Goal: Communication & Community: Connect with others

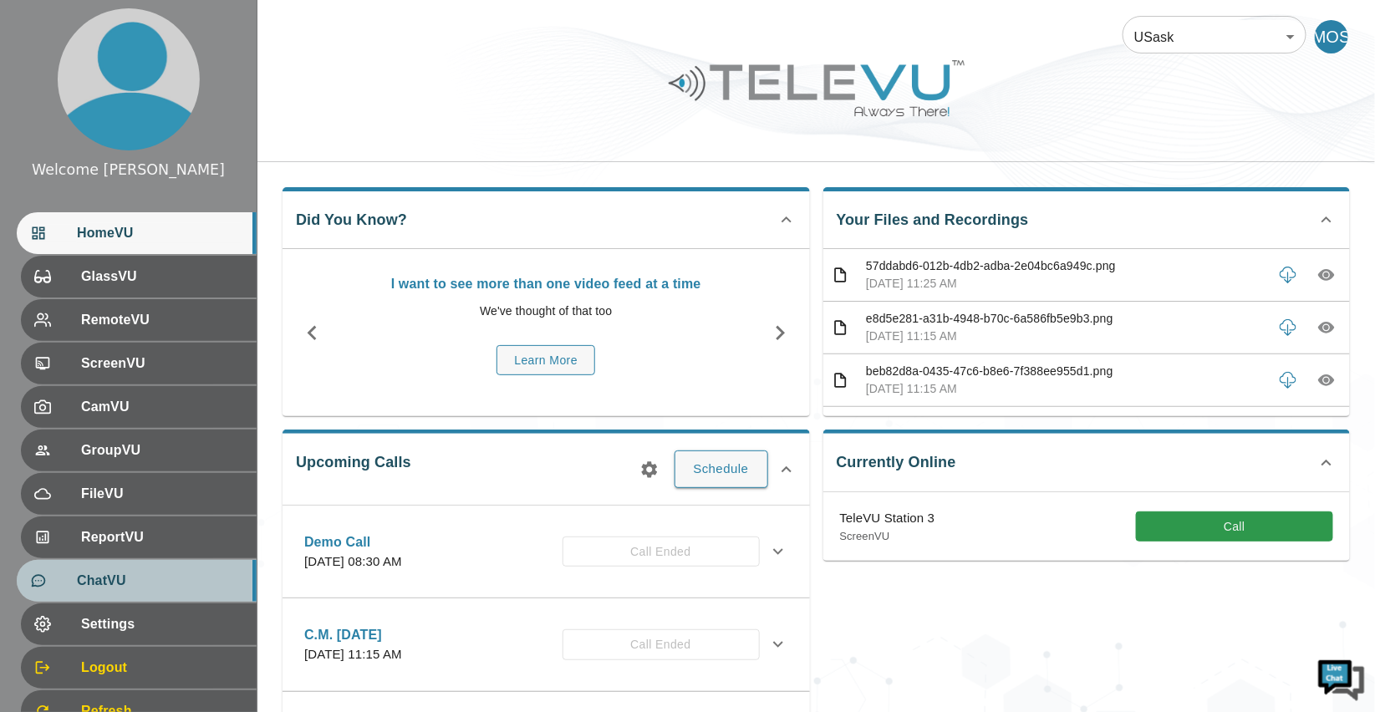
click at [149, 568] on div "ChatVU" at bounding box center [137, 581] width 240 height 42
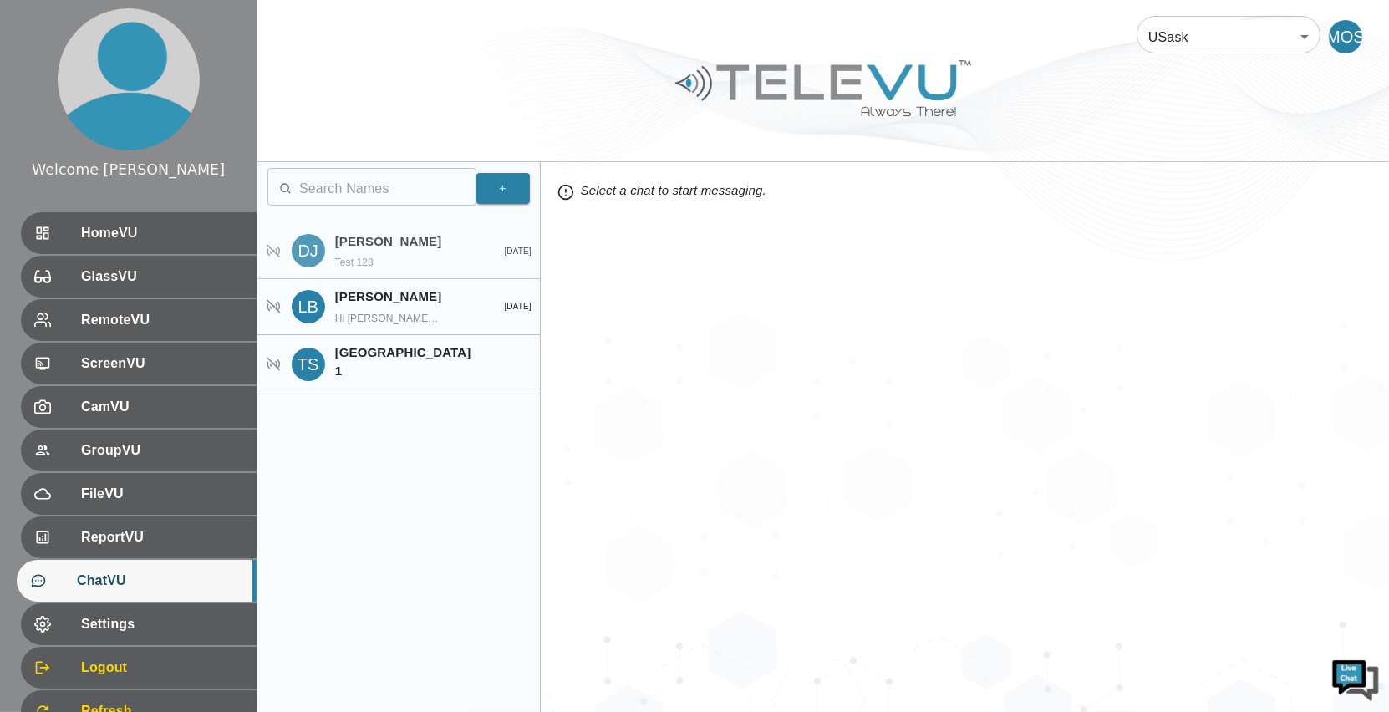
click at [431, 267] on p "Test 123" at bounding box center [388, 262] width 106 height 15
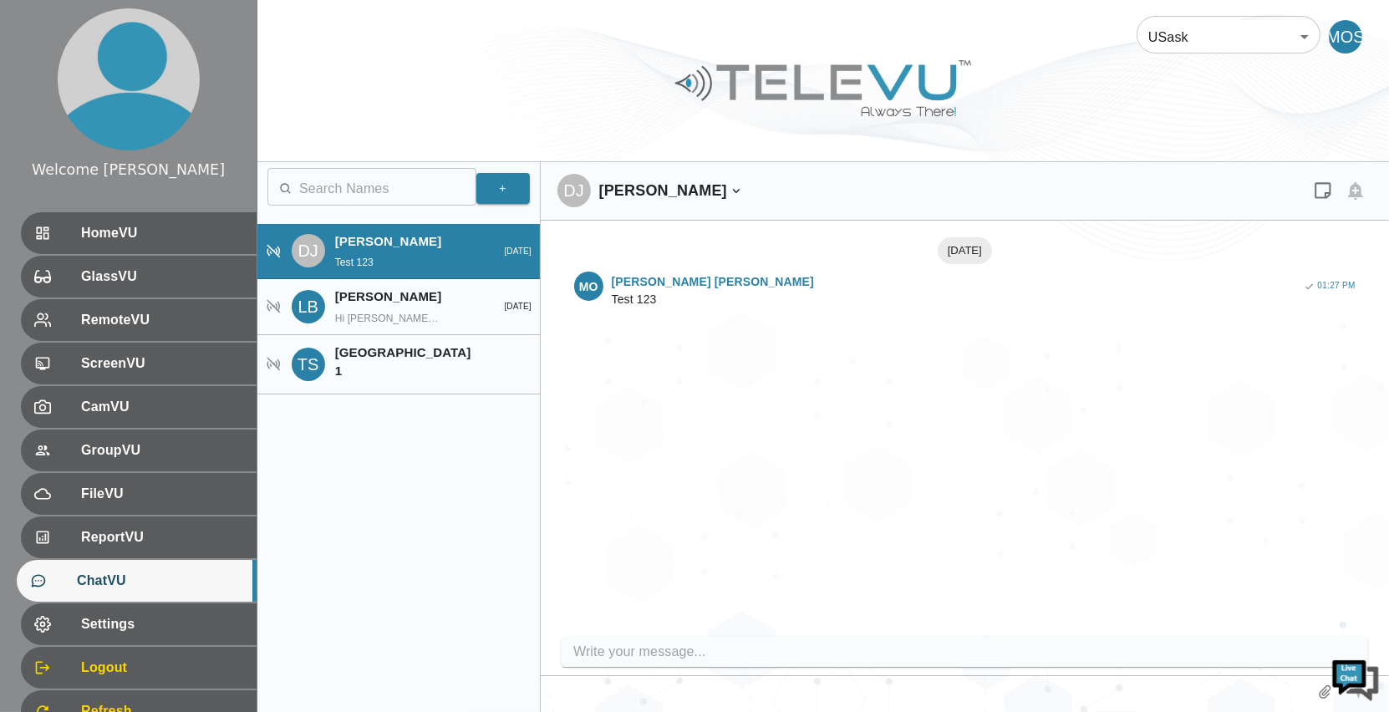
click at [503, 209] on div "+ ​ ​ DJ [PERSON_NAME] Test 123 [DATE] LB [PERSON_NAME] Hi [PERSON_NAME], I'm j…" at bounding box center [398, 437] width 283 height 550
click at [511, 193] on button "+" at bounding box center [502, 188] width 53 height 31
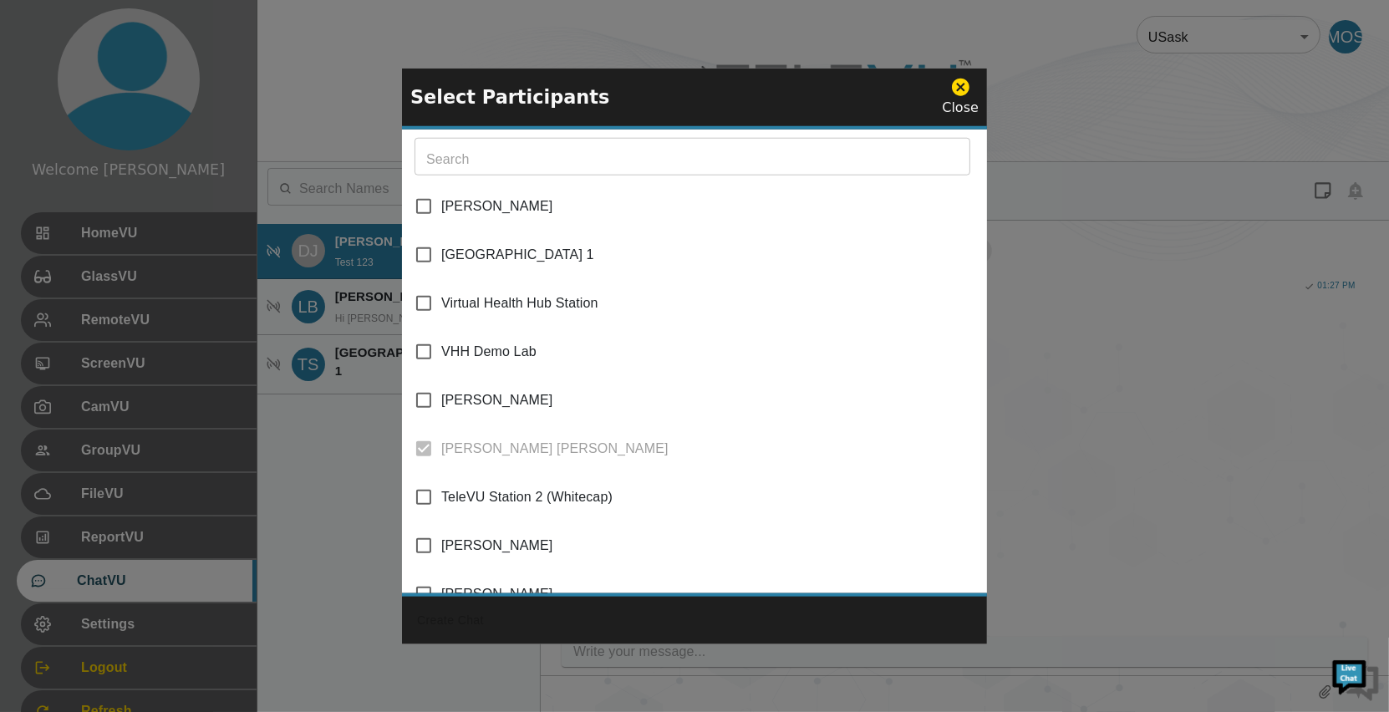
scroll to position [191, 0]
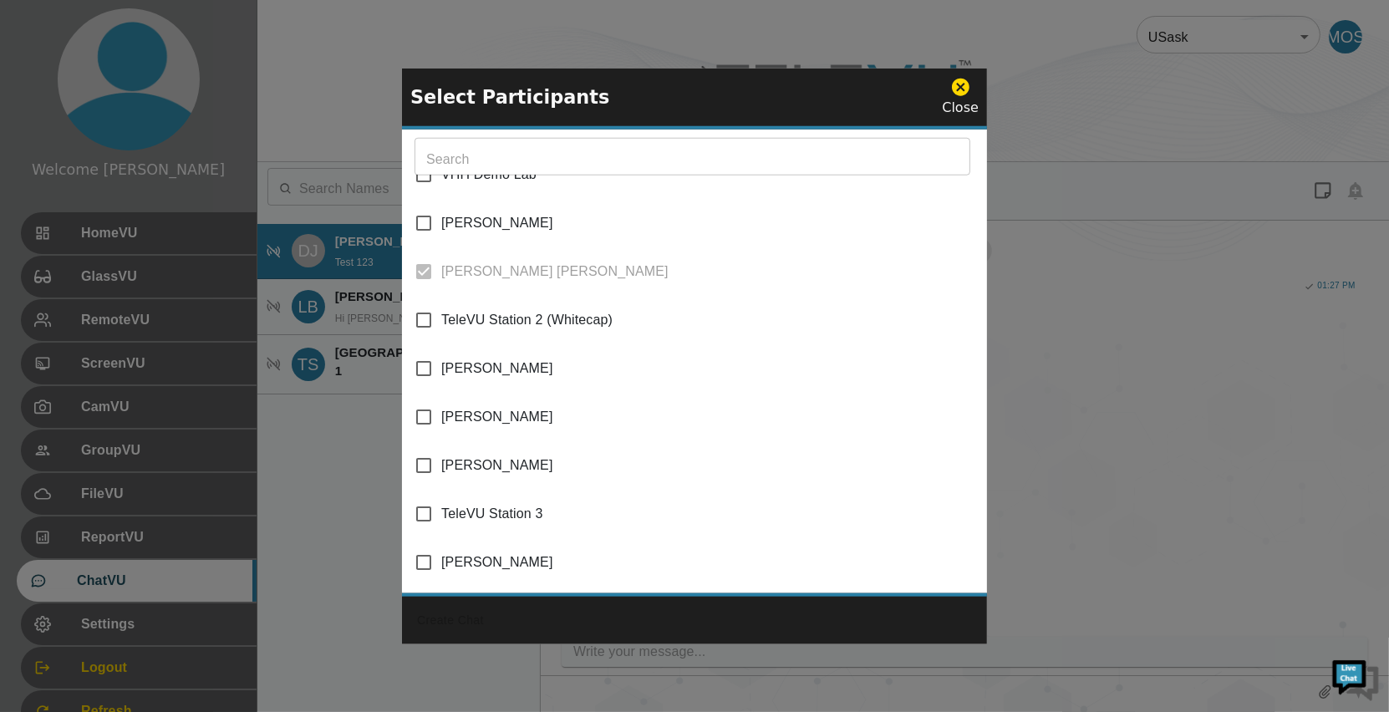
click at [534, 507] on span "TeleVU Station 3" at bounding box center [492, 514] width 102 height 20
click at [441, 507] on input "TeleVU Station 3" at bounding box center [423, 514] width 35 height 35
checkbox input "true"
click at [448, 629] on button "Create Chat" at bounding box center [450, 620] width 80 height 31
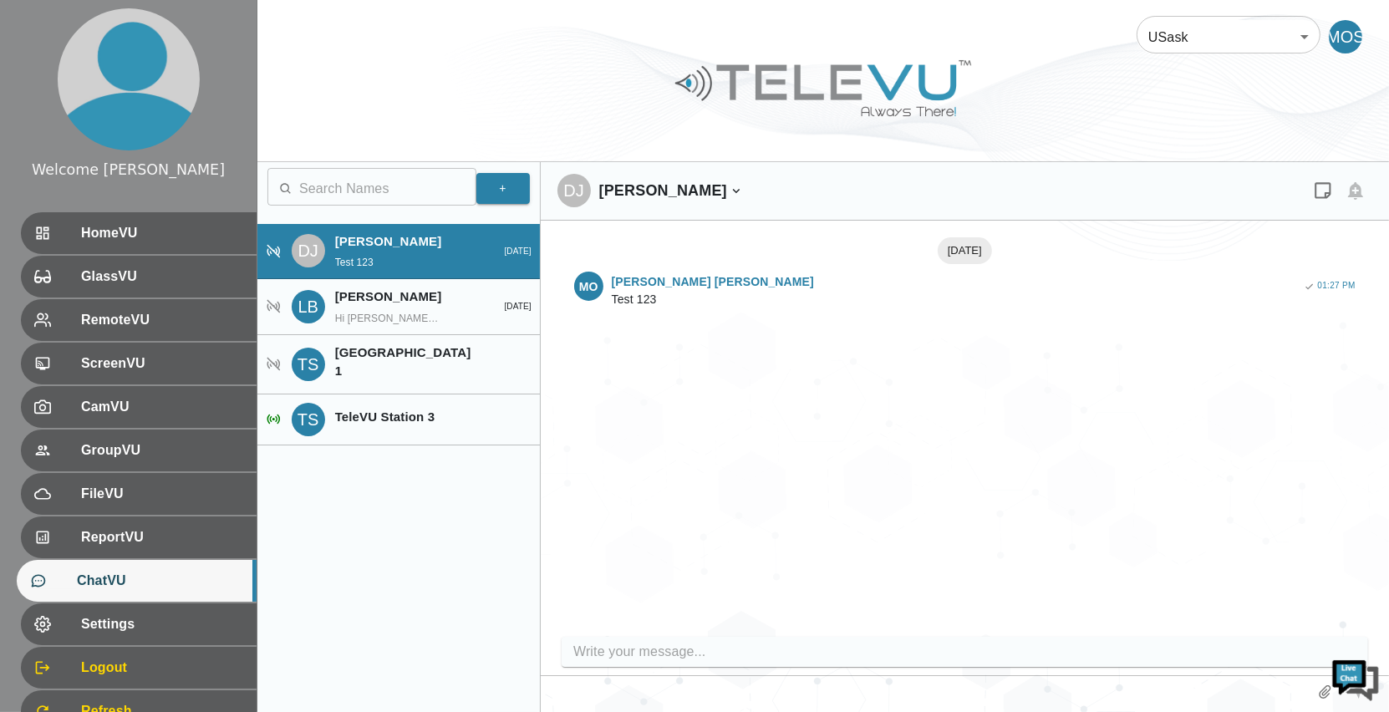
click at [786, 665] on input "write your message" at bounding box center [969, 652] width 792 height 27
click at [448, 554] on div "+ ​ ​ DJ [PERSON_NAME] Test 123 [DATE] LB [PERSON_NAME] Hi [PERSON_NAME], I'm j…" at bounding box center [398, 437] width 283 height 550
click at [447, 426] on div "TS TeleVU Station 3" at bounding box center [398, 420] width 283 height 51
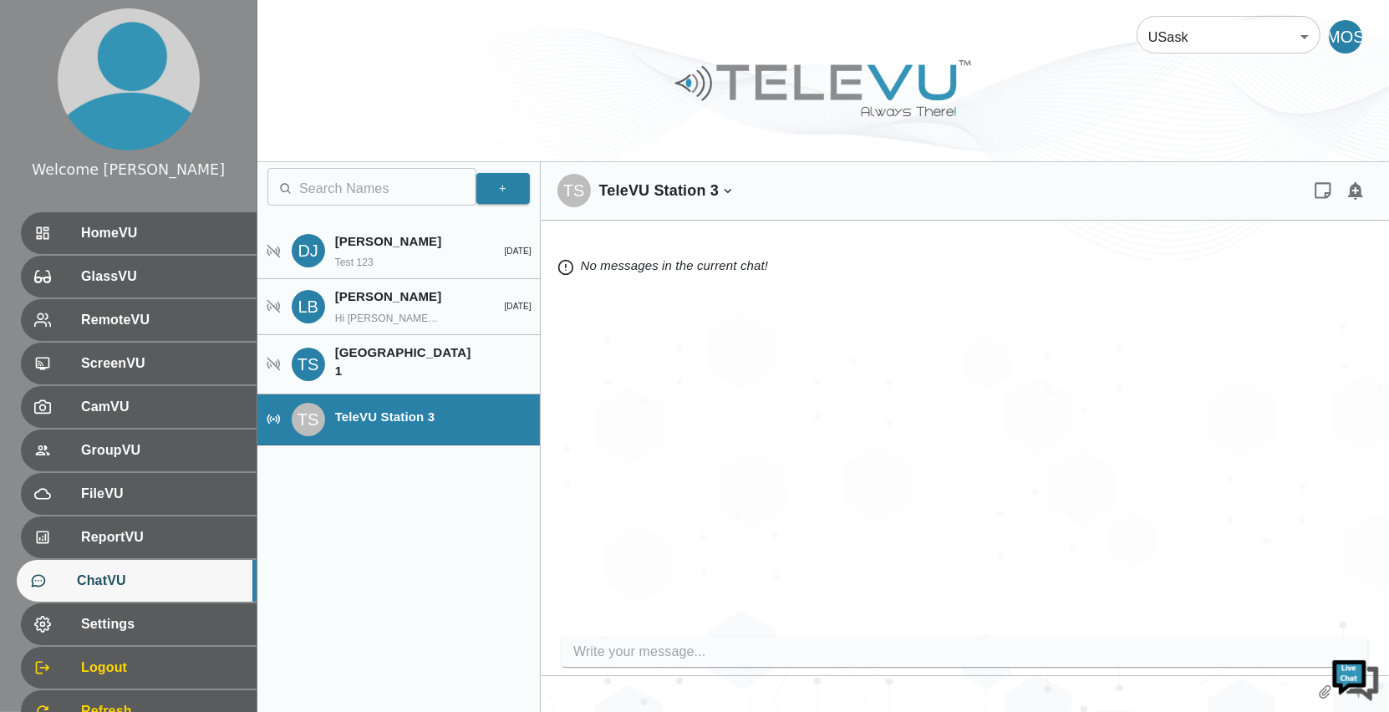
click at [697, 668] on div "TS TeleVU Station 3 No messages in the current chat!" at bounding box center [965, 437] width 848 height 550
click at [667, 648] on input "write your message" at bounding box center [969, 652] width 792 height 27
type input "test"
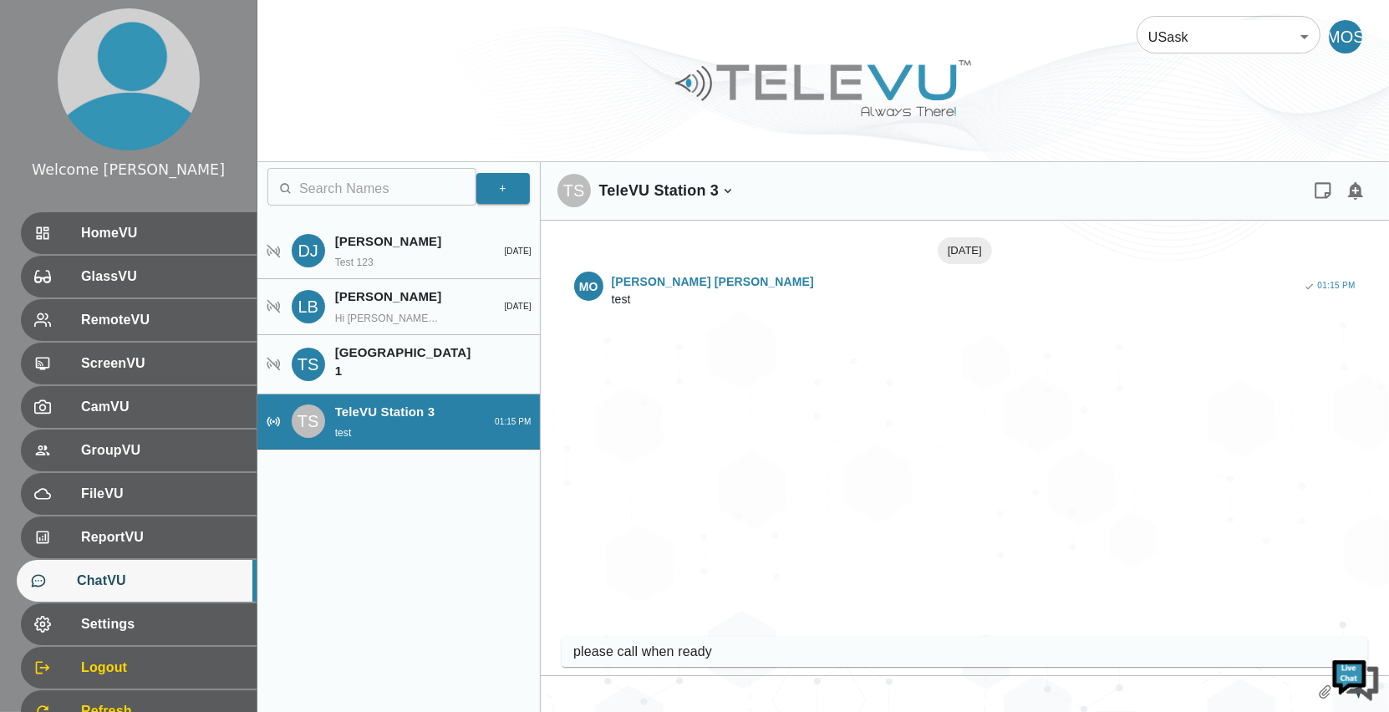
type input "please call when ready"
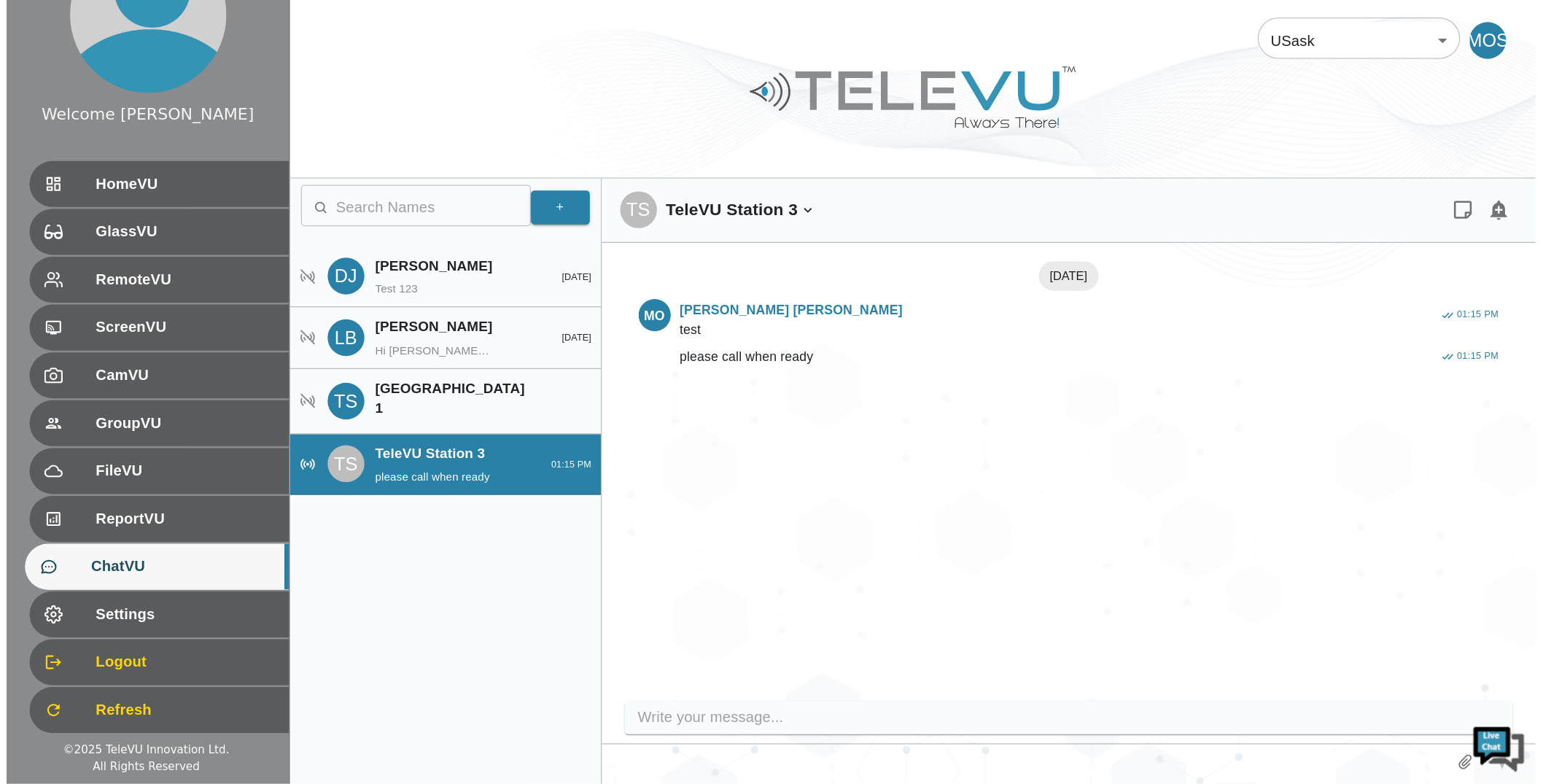
scroll to position [60, 0]
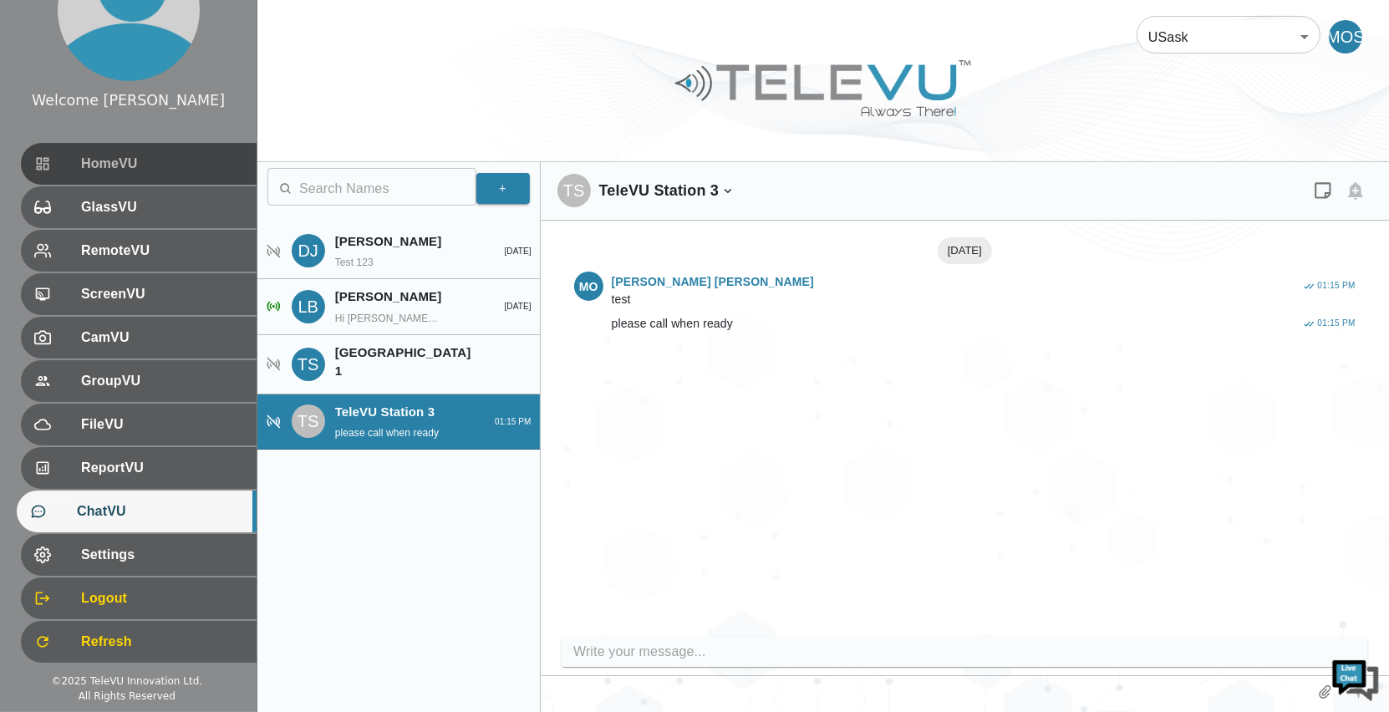
drag, startPoint x: 138, startPoint y: 176, endPoint x: 248, endPoint y: 242, distance: 128.6
click at [138, 176] on div "HomeVU" at bounding box center [139, 164] width 236 height 42
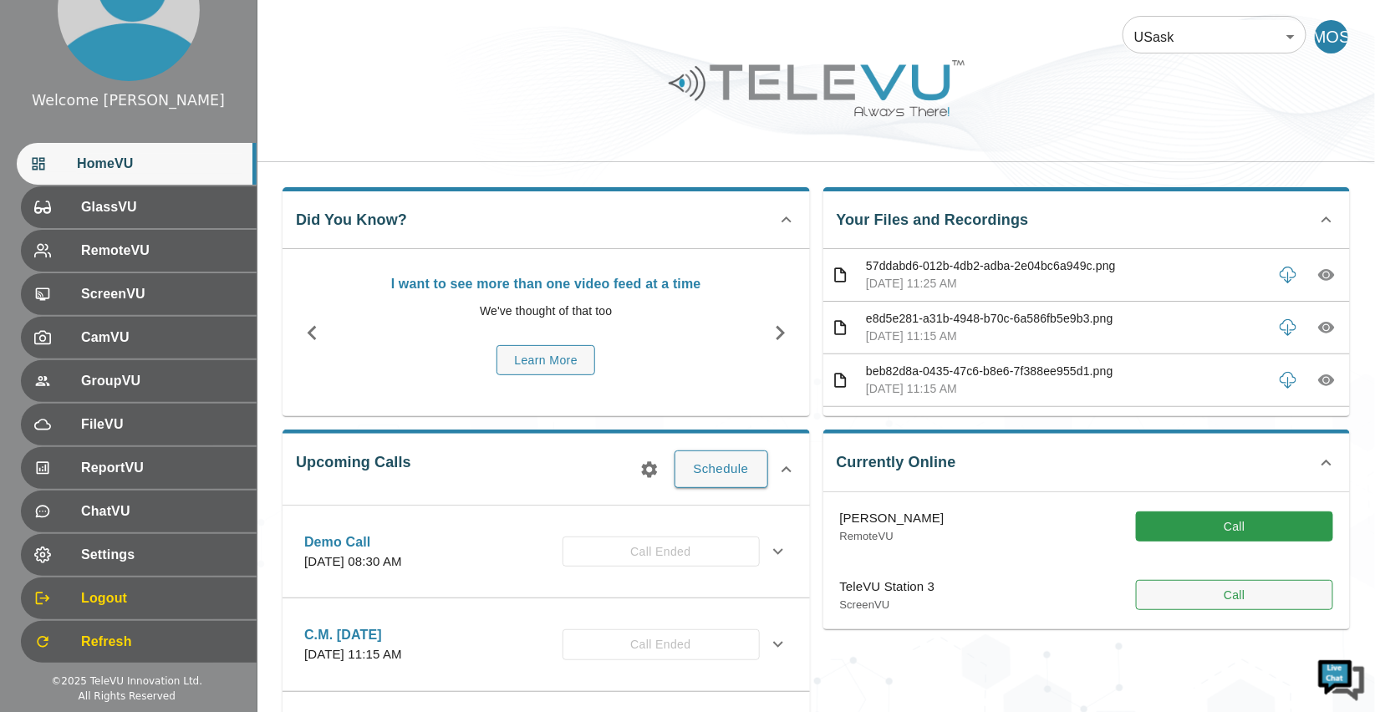
click at [1179, 586] on button "Call" at bounding box center [1234, 595] width 197 height 31
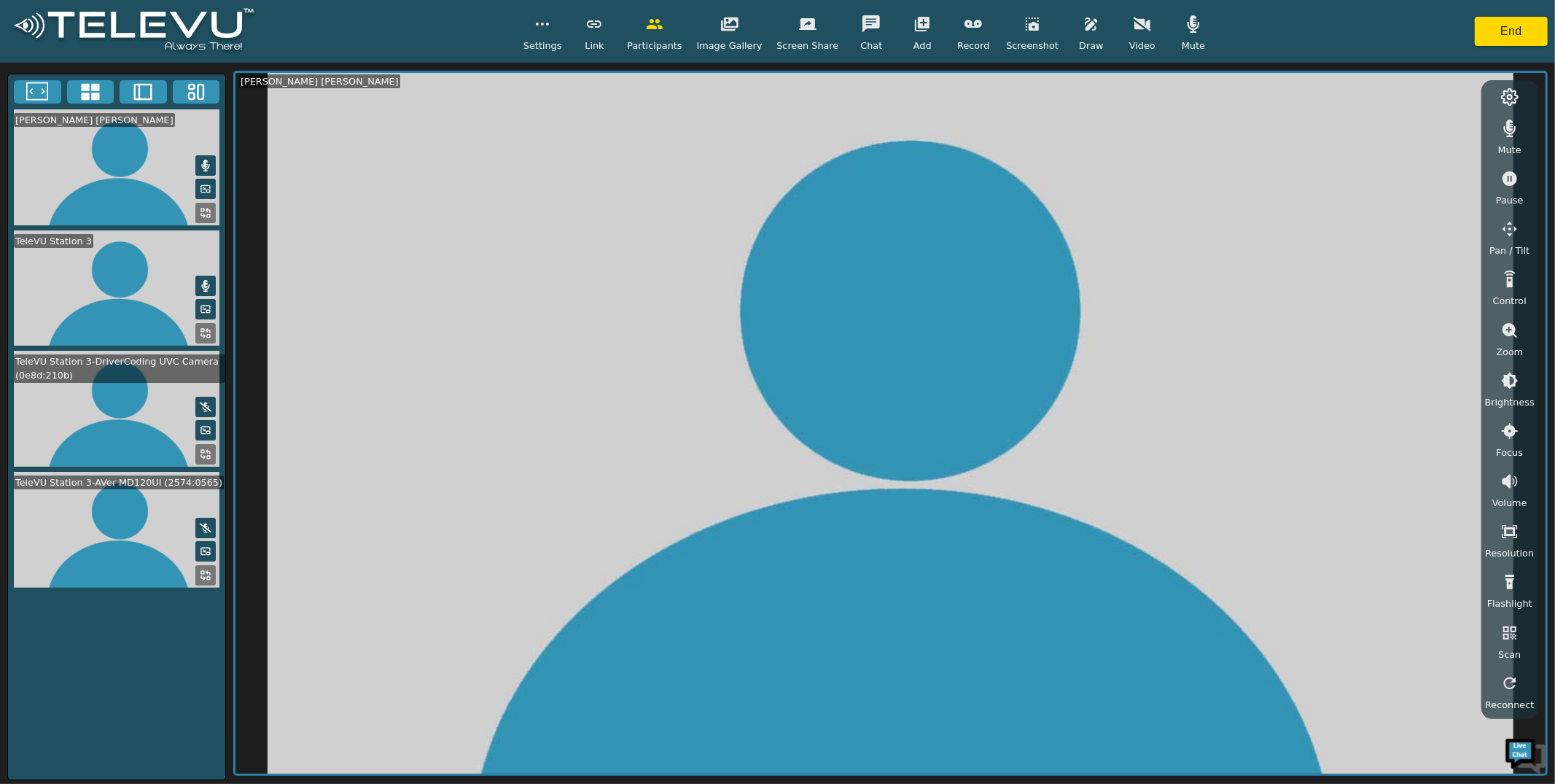
click at [1197, 37] on div "Mute" at bounding box center [1194, 31] width 37 height 43
click at [1198, 126] on icon "button" at bounding box center [1510, 128] width 17 height 17
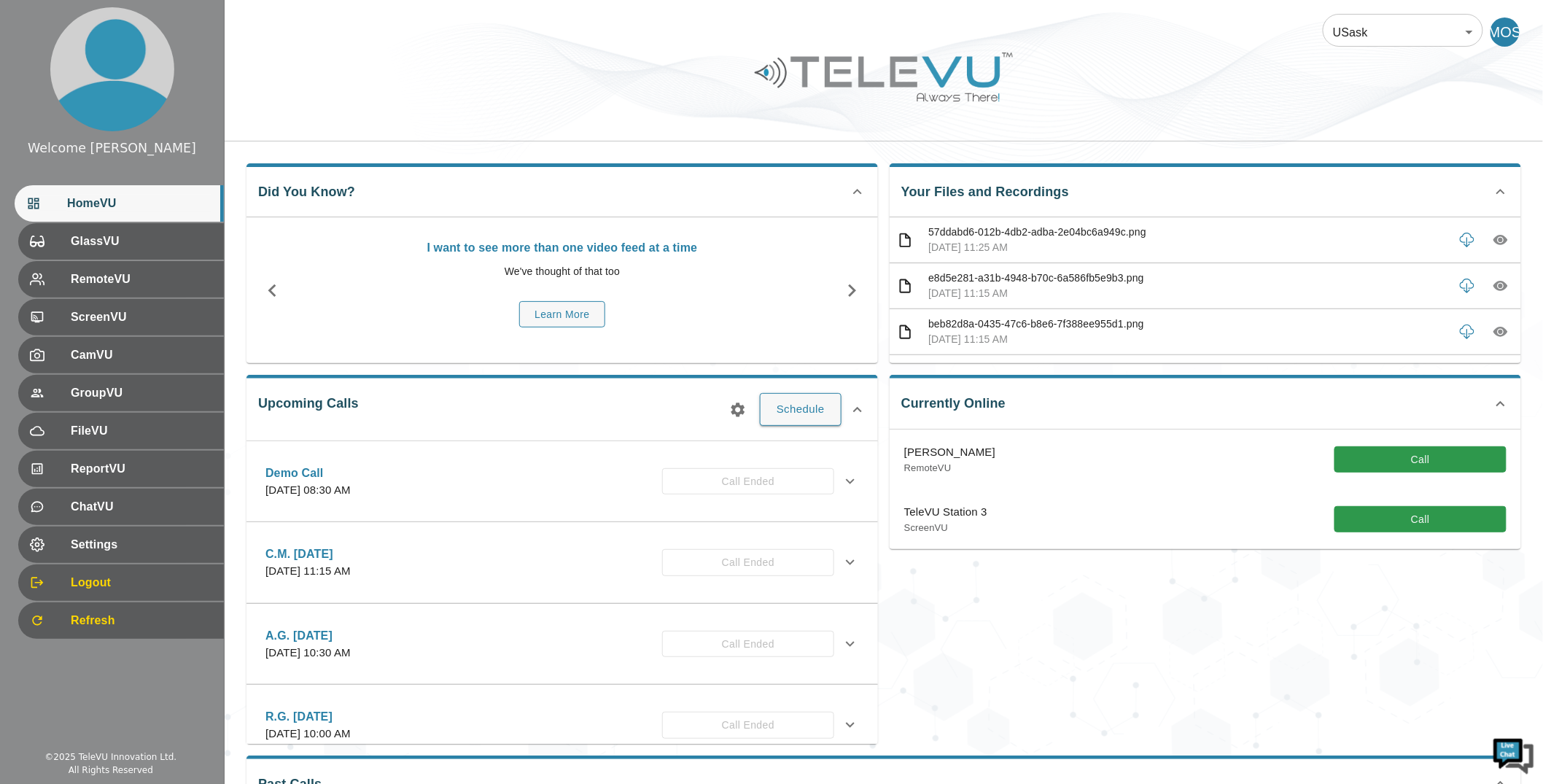
click at [1198, 535] on div "TeleVU Station 3 ScreenVU Call" at bounding box center [1205, 519] width 632 height 60
click at [1198, 527] on button "Call" at bounding box center [1420, 519] width 172 height 27
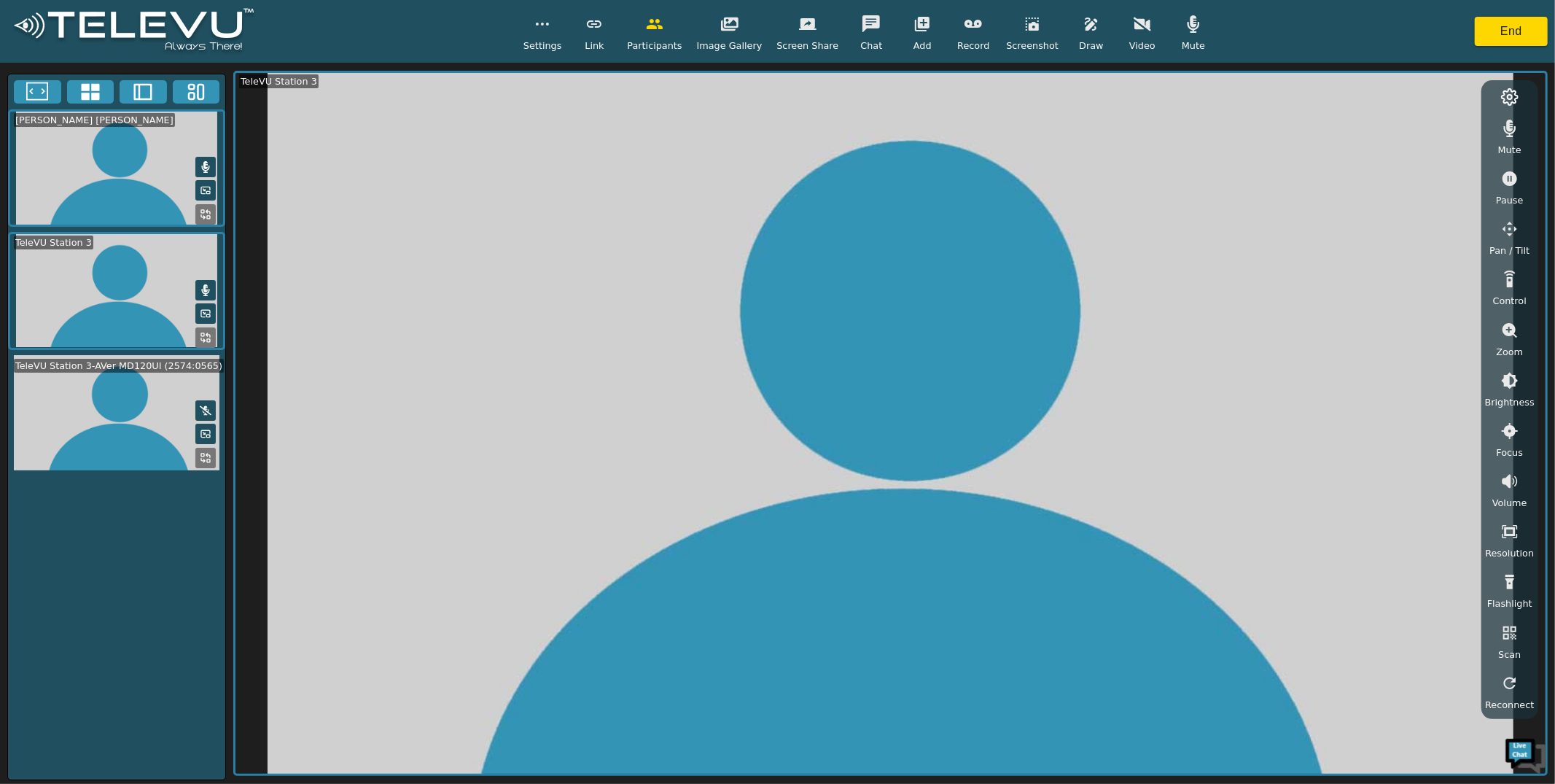
click at [555, 36] on button "button" at bounding box center [542, 24] width 37 height 29
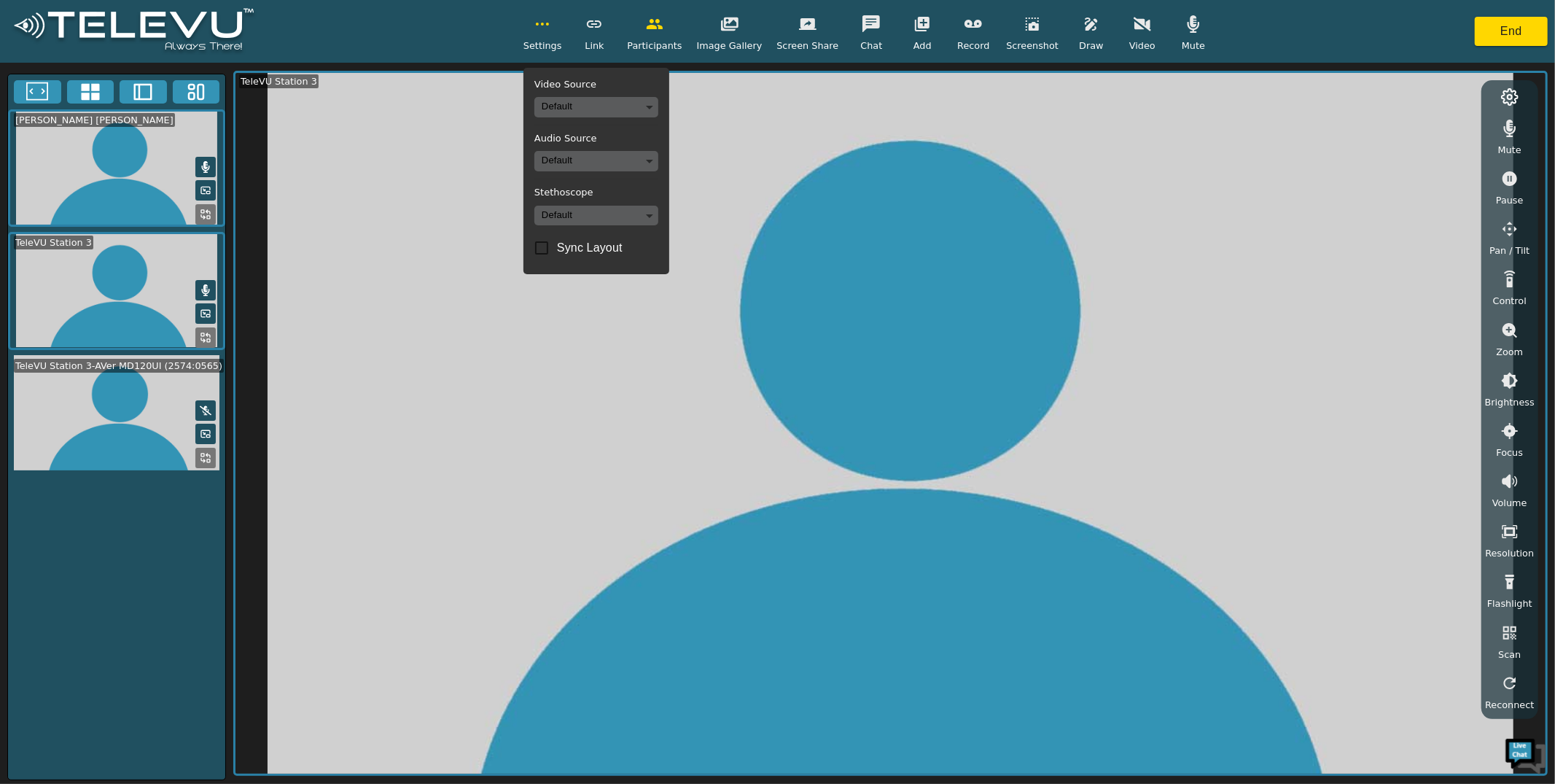
click at [611, 165] on body "Settings Video Source Default Audio Source Default Stethoscope Default Sync Lay…" at bounding box center [777, 392] width 1555 height 784
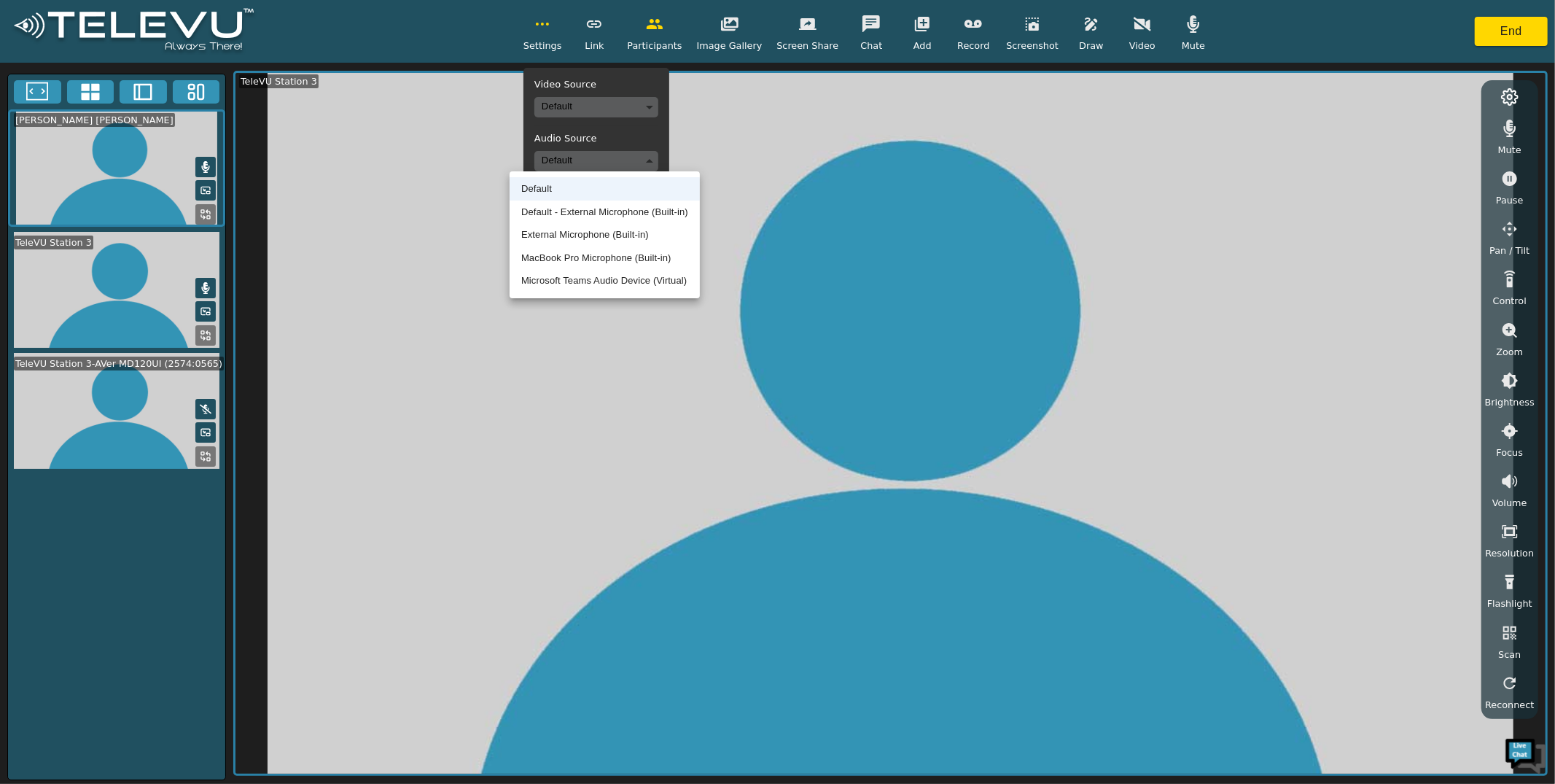
click at [611, 165] on div at bounding box center [777, 392] width 1555 height 784
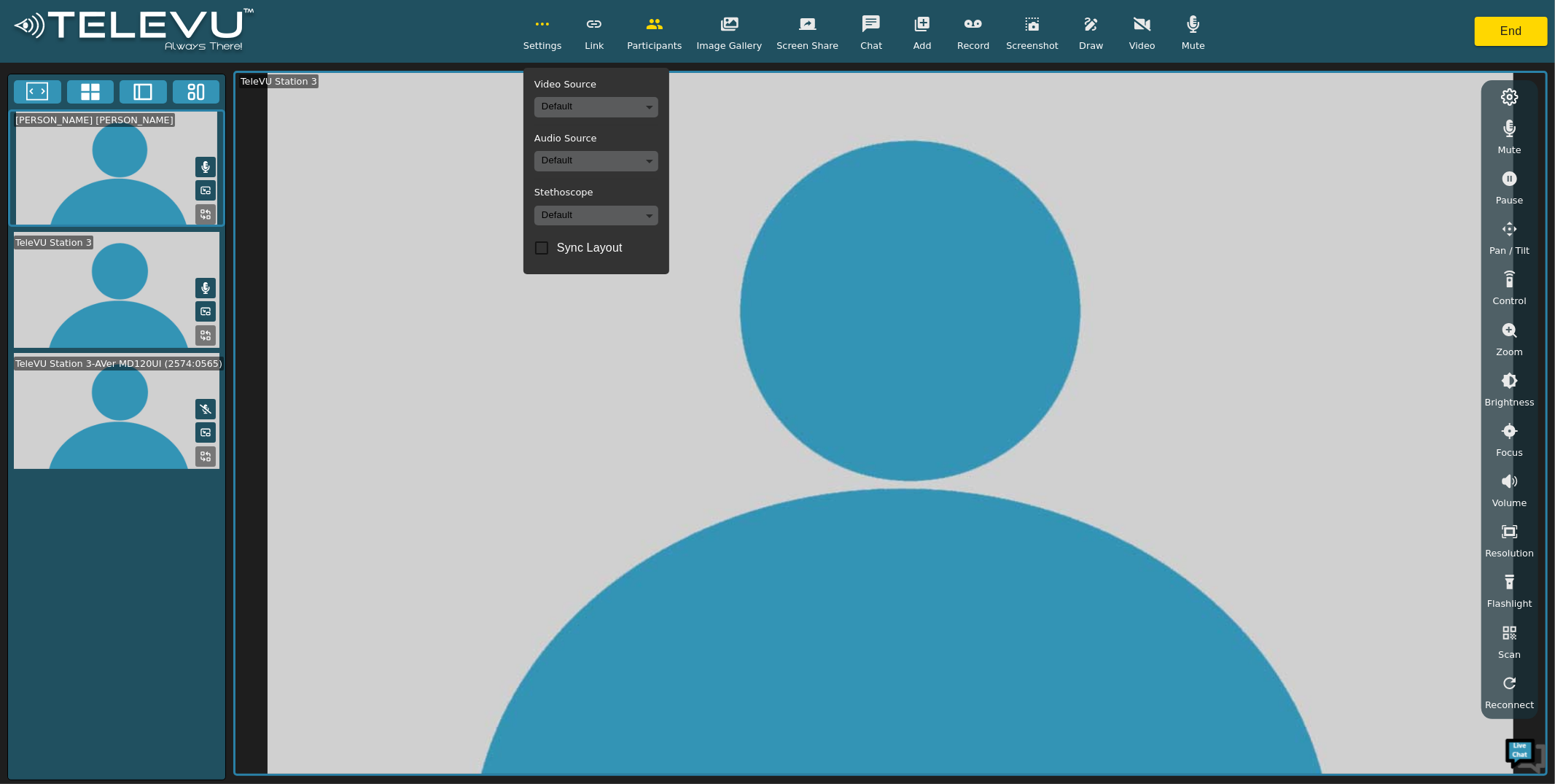
click at [610, 219] on body "Settings Video Source Default Audio Source Default Stethoscope Default Sync Lay…" at bounding box center [777, 392] width 1555 height 784
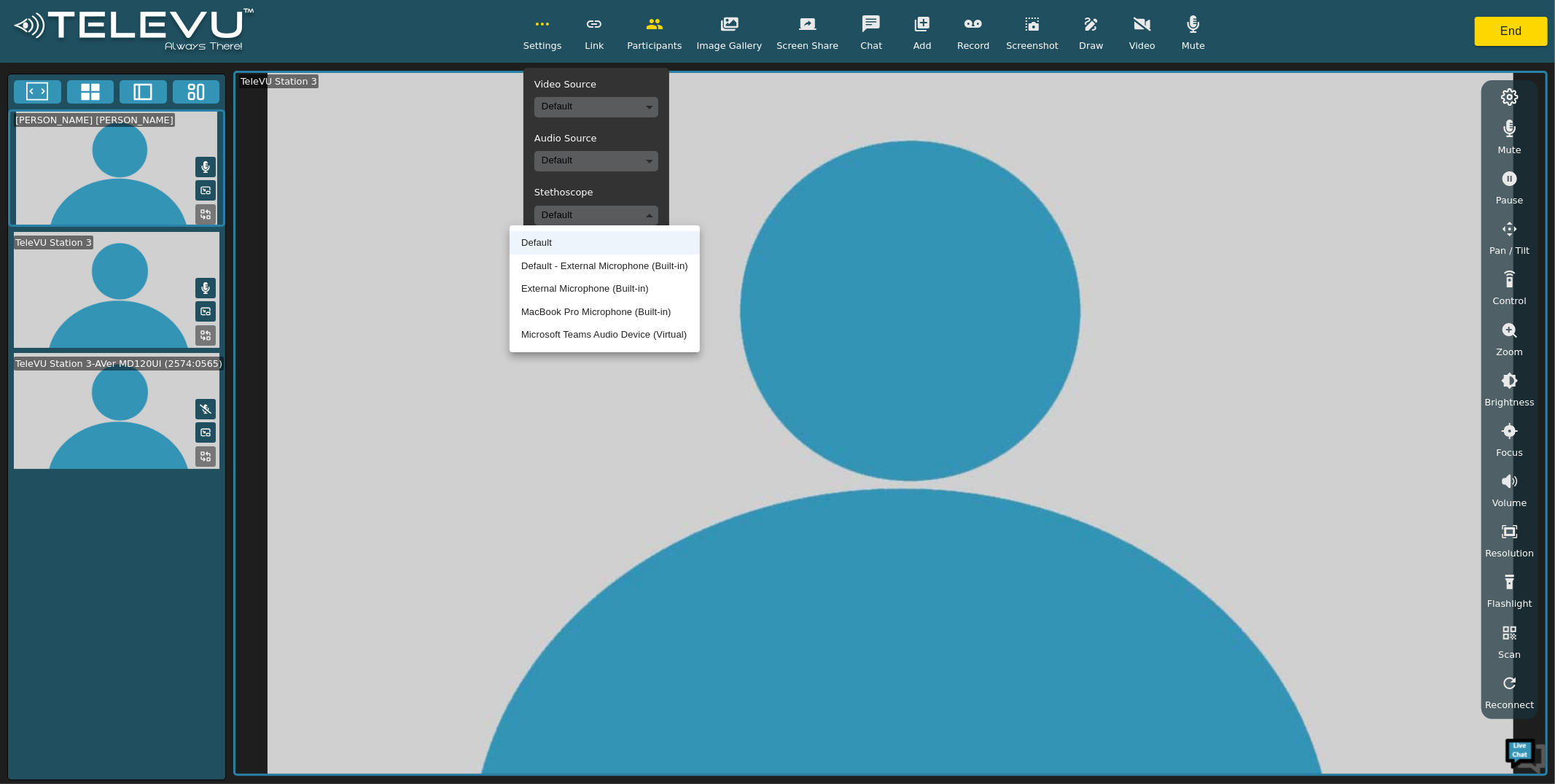
click at [645, 205] on div at bounding box center [777, 392] width 1555 height 784
click at [628, 212] on body "Settings Video Source Default Audio Source Default Stethoscope Default Sync Lay…" at bounding box center [777, 392] width 1555 height 784
click at [588, 194] on div at bounding box center [777, 392] width 1555 height 784
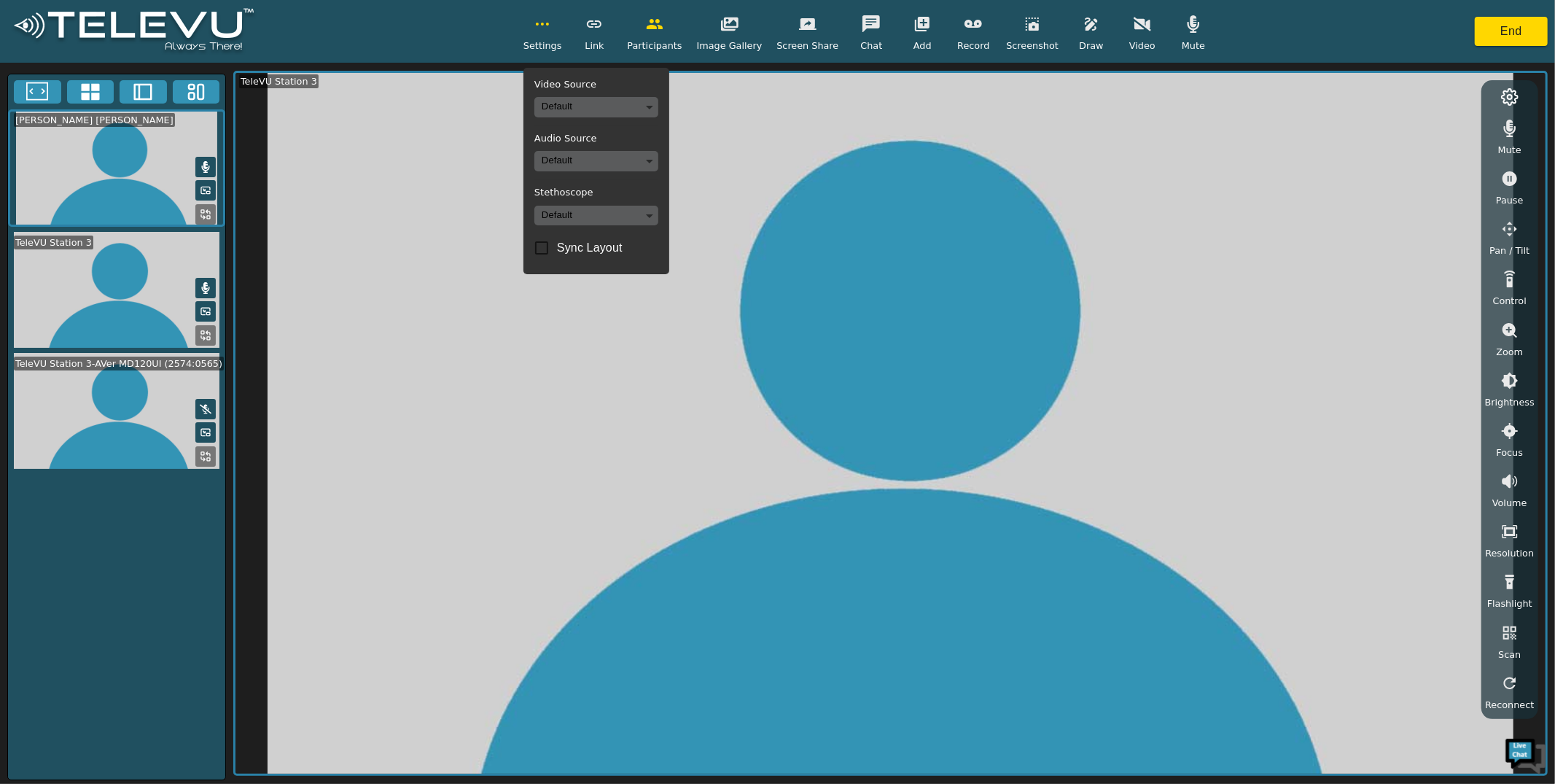
click at [594, 166] on body "Settings Video Source Default Audio Source Default Stethoscope Default Sync Lay…" at bounding box center [777, 392] width 1555 height 784
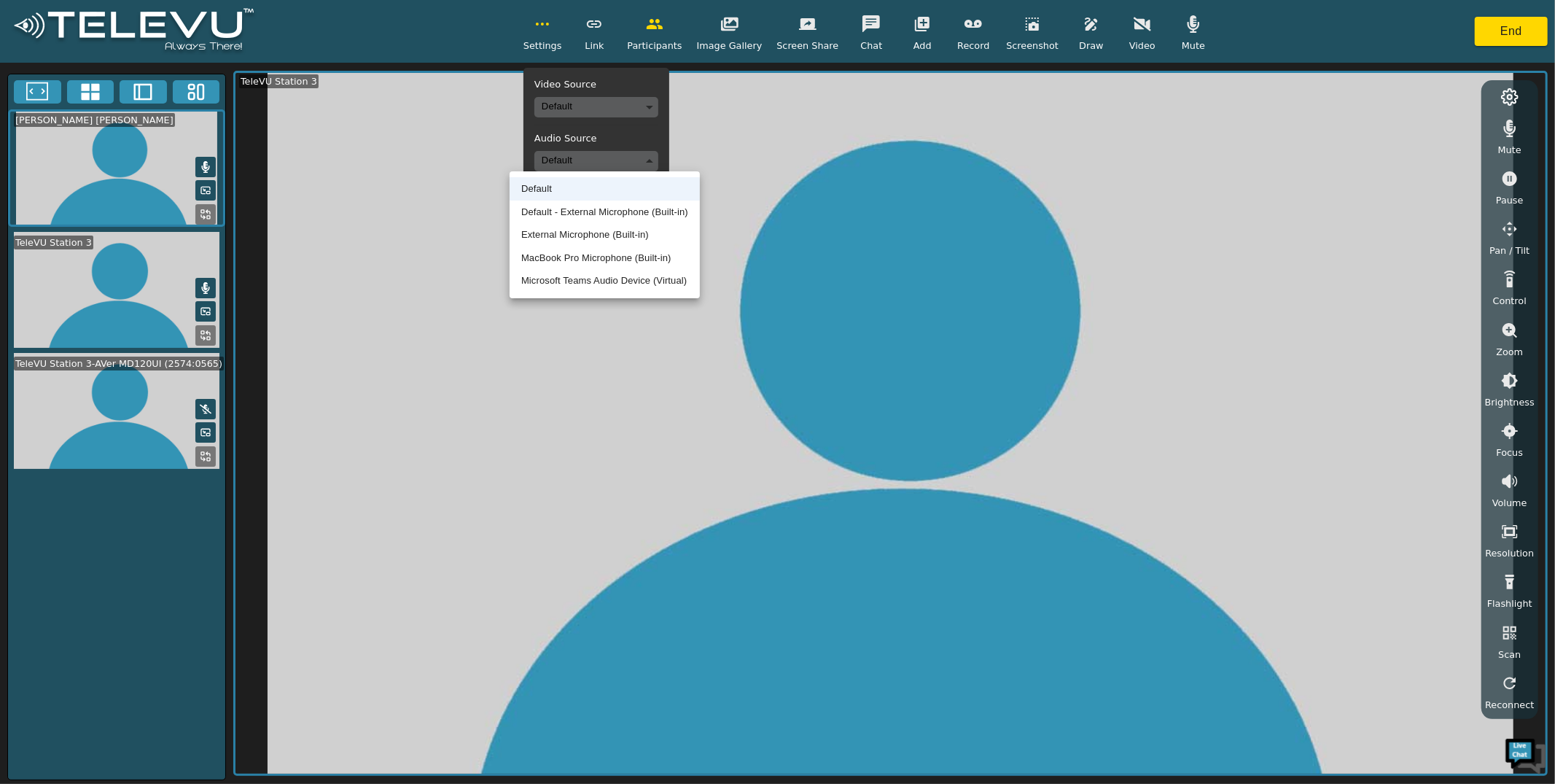
click at [594, 166] on div at bounding box center [777, 392] width 1555 height 784
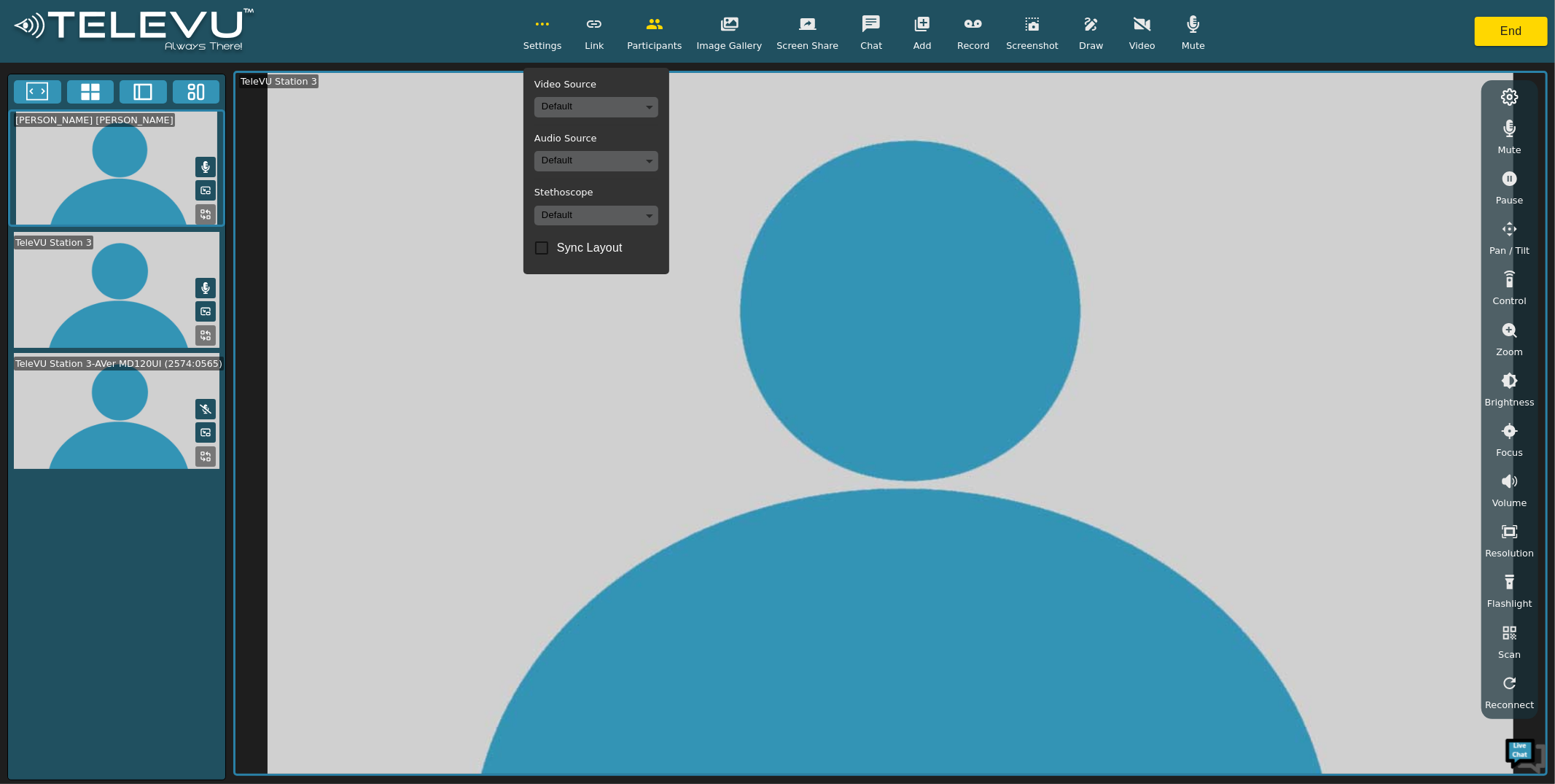
click at [620, 214] on body "Settings Video Source Default Audio Source Default Stethoscope Default Sync Lay…" at bounding box center [777, 392] width 1555 height 784
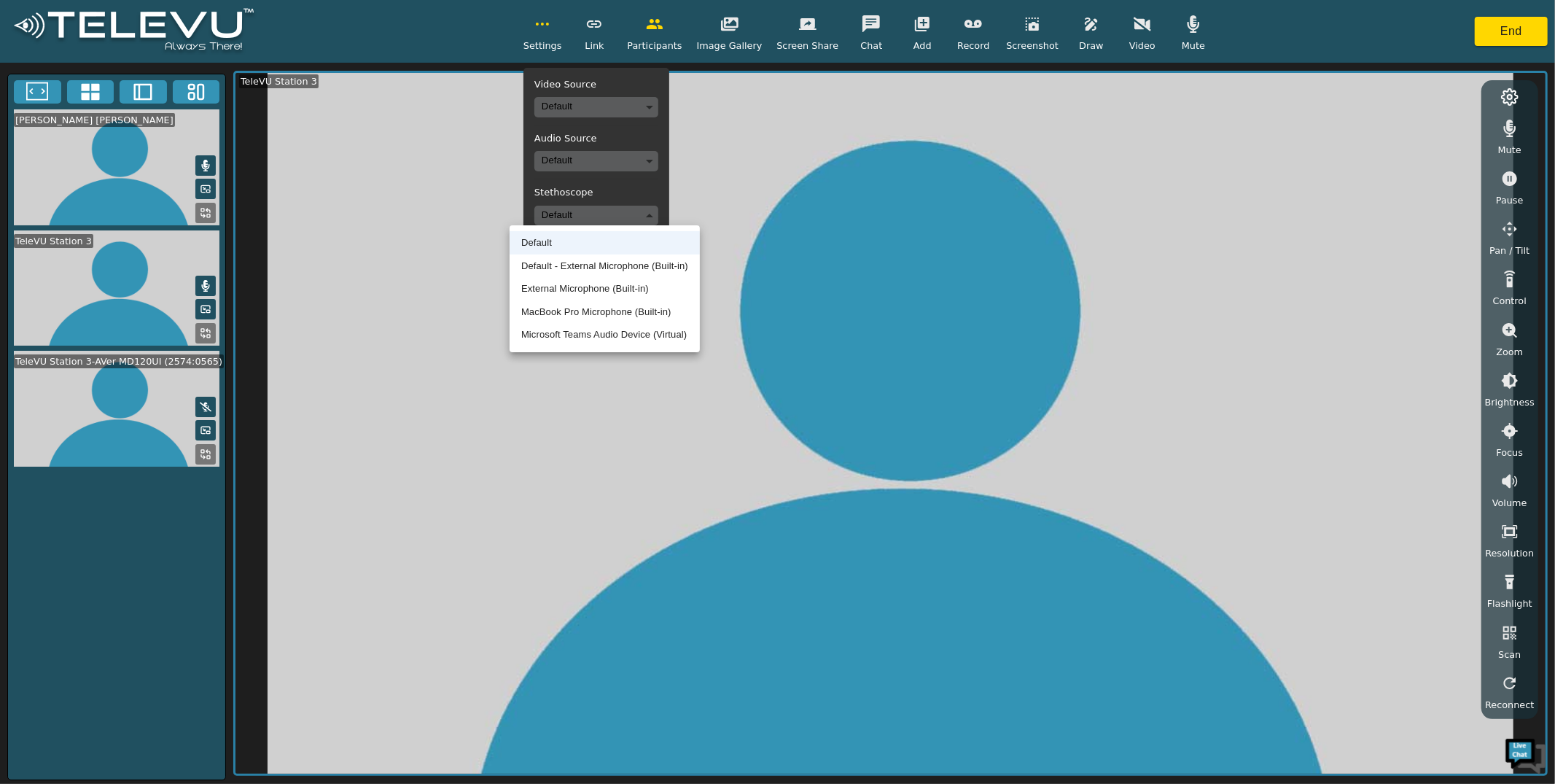
click at [642, 200] on div at bounding box center [777, 392] width 1555 height 784
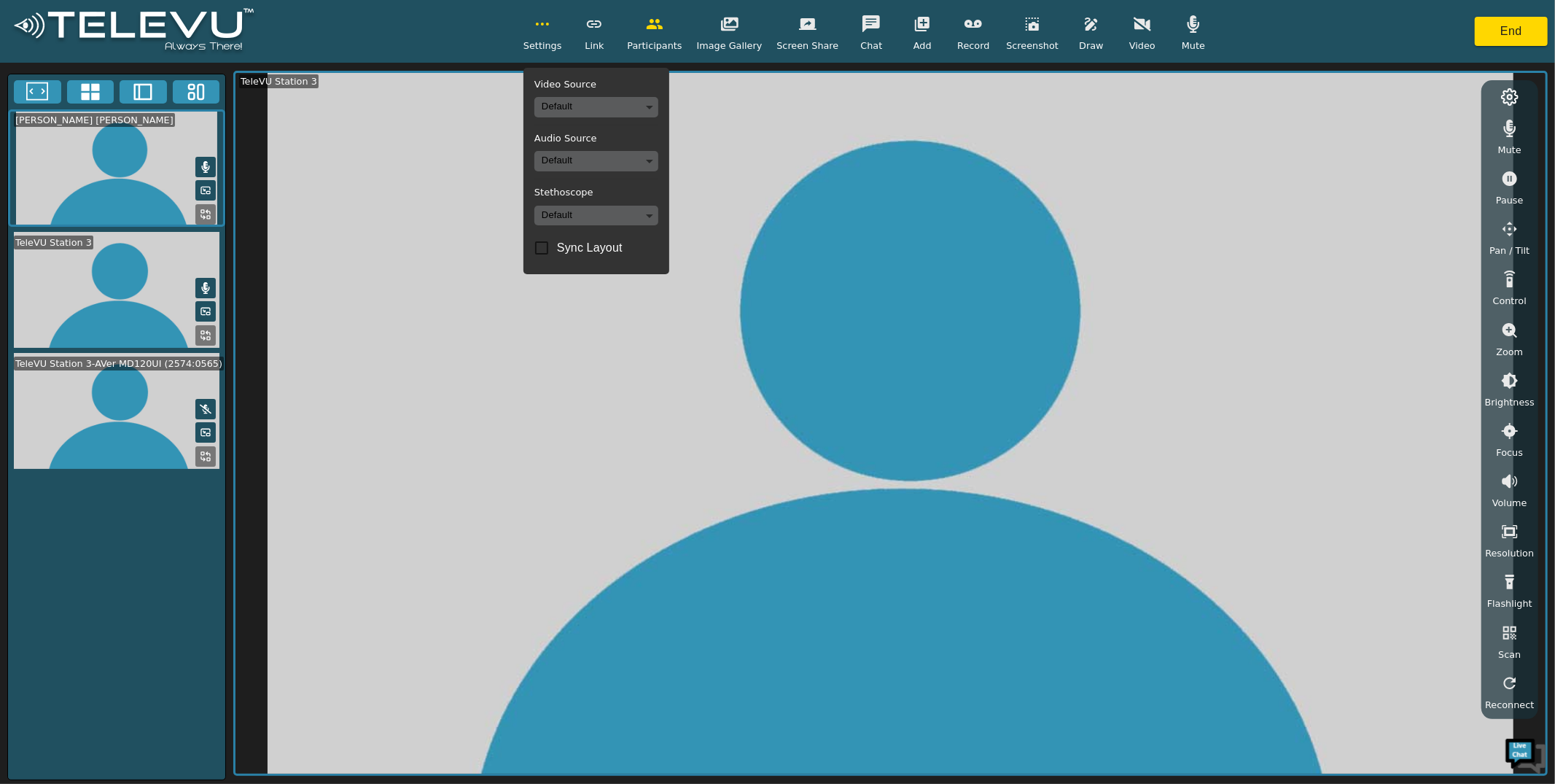
click at [535, 28] on button "button" at bounding box center [542, 24] width 37 height 29
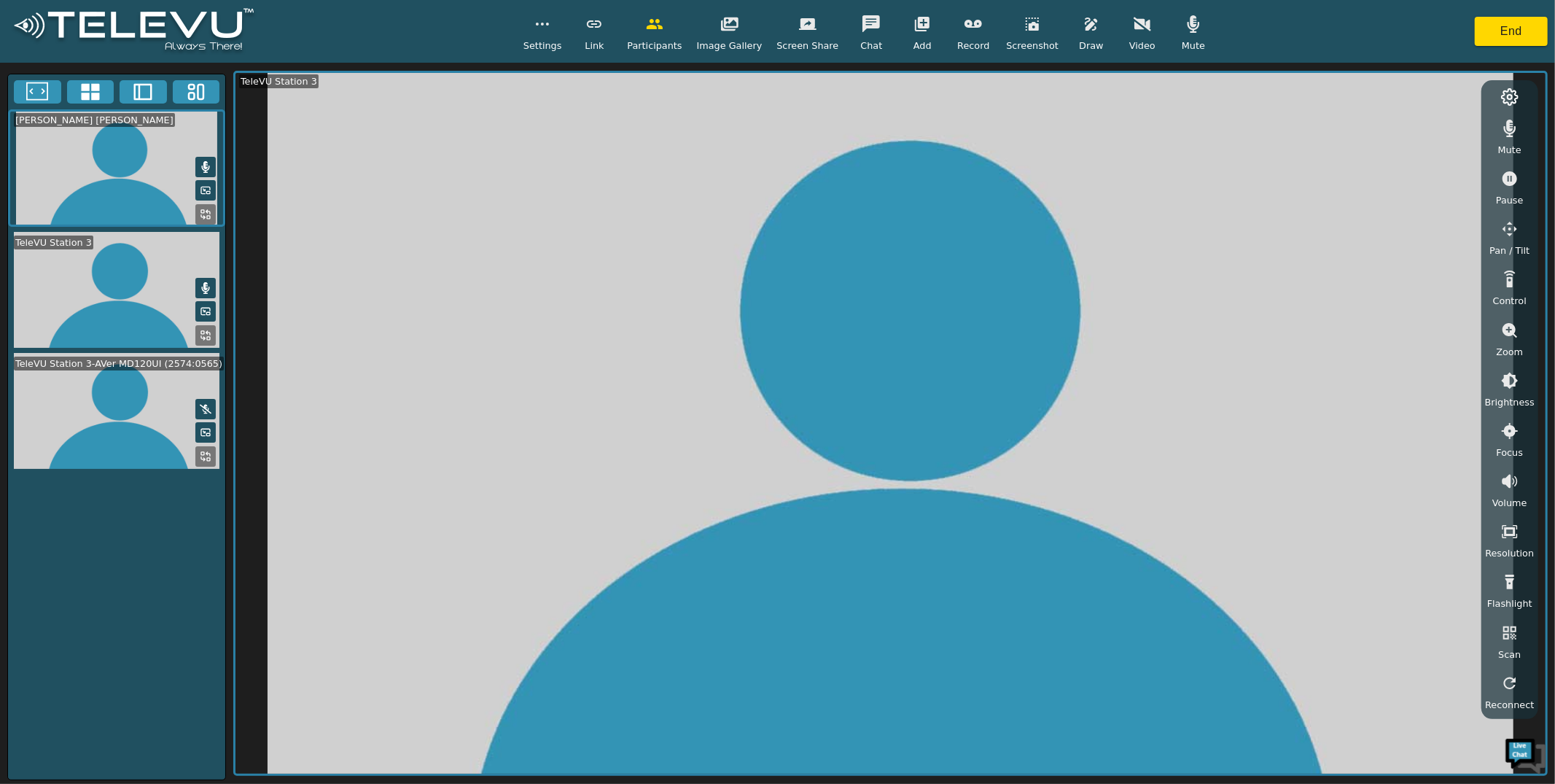
click at [539, 28] on button "button" at bounding box center [542, 24] width 37 height 29
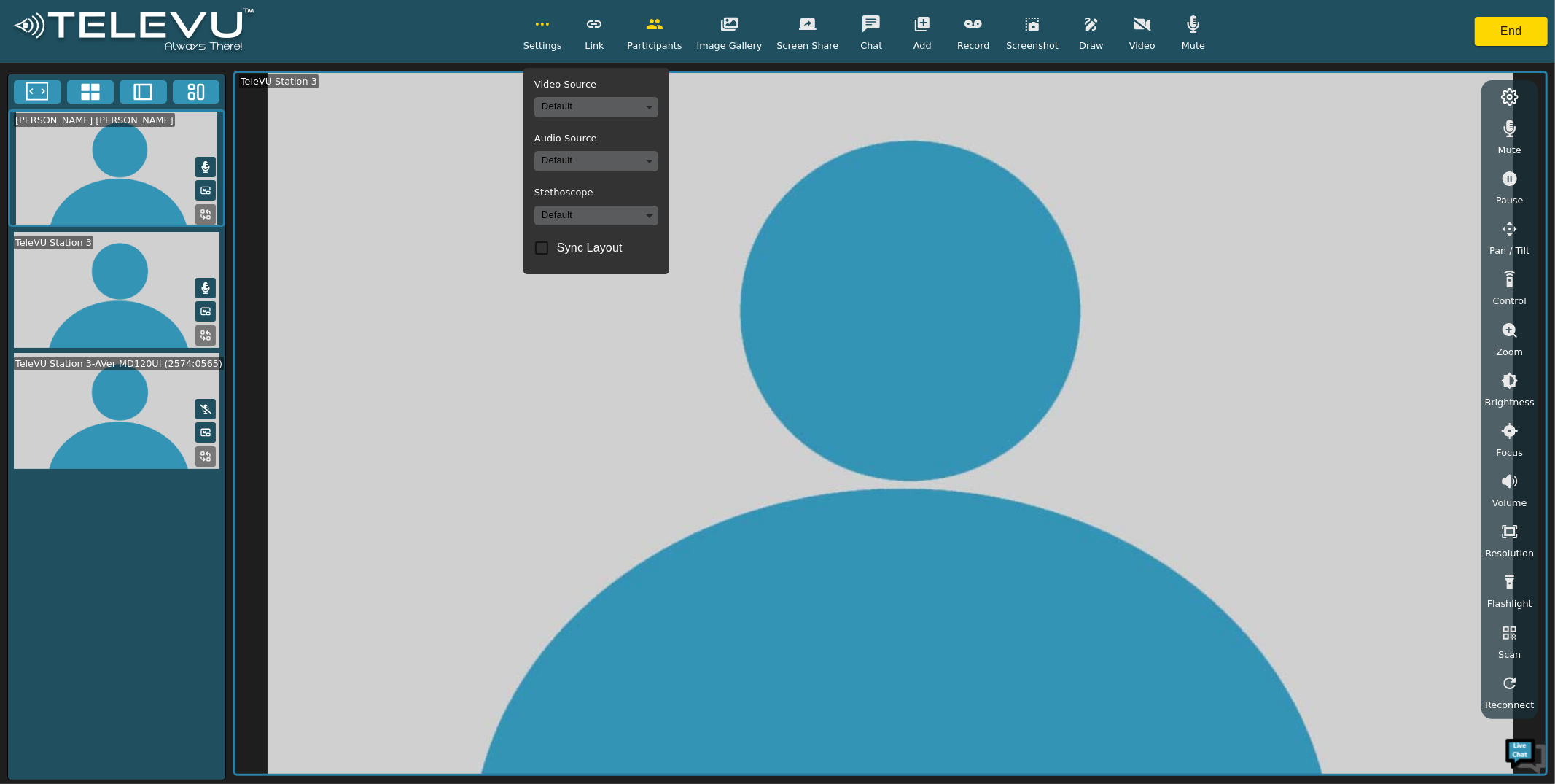
drag, startPoint x: 628, startPoint y: 198, endPoint x: 632, endPoint y: 206, distance: 8.9
click at [628, 198] on div "Video Source Default Audio Source Default Stethoscope Default Sync Layout" at bounding box center [596, 171] width 146 height 207
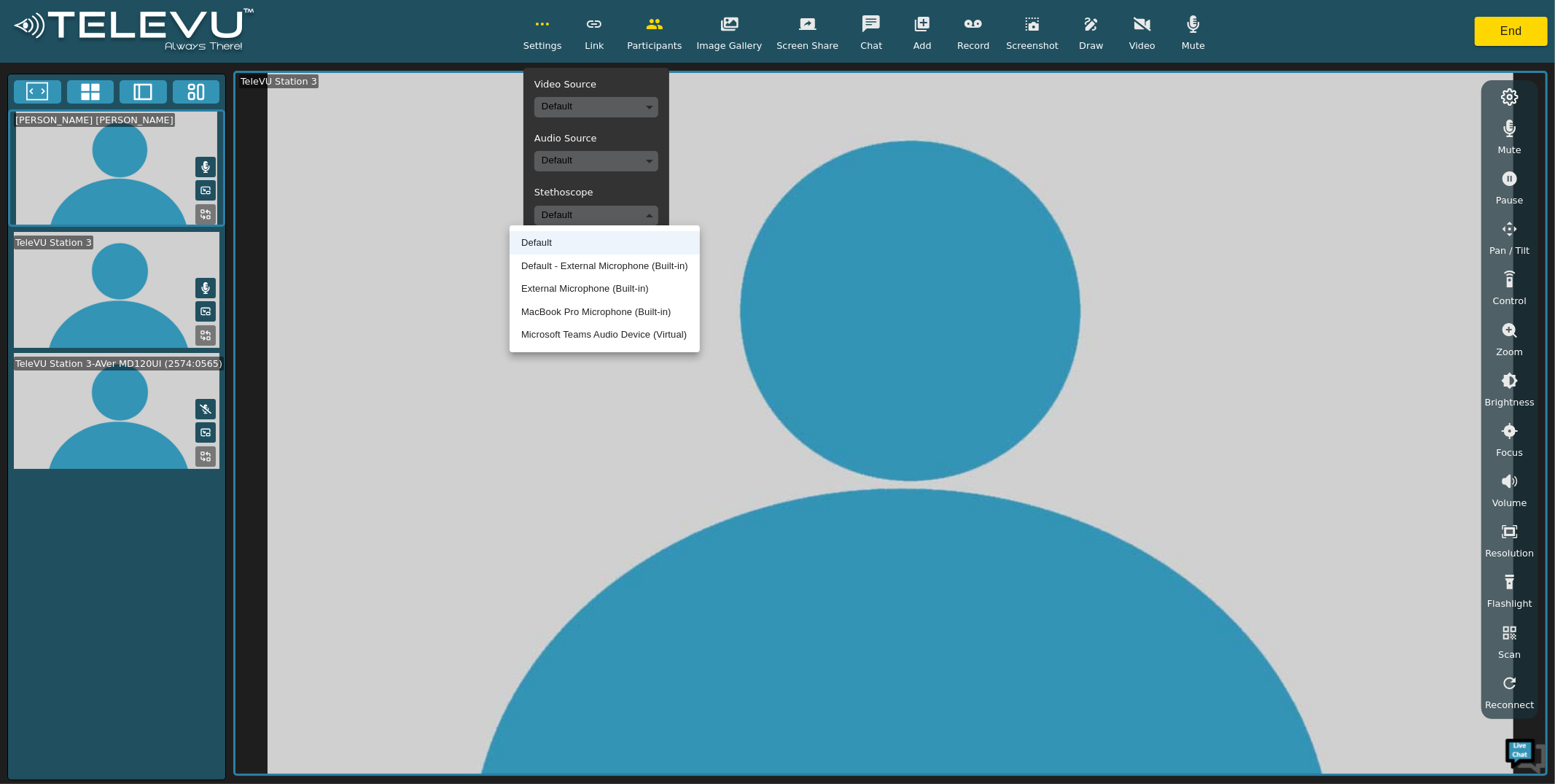
click at [632, 206] on body "Settings Video Source Default Audio Source Default Stethoscope Default Sync Lay…" at bounding box center [777, 392] width 1555 height 784
click at [629, 272] on li "Default - External Microphone (Built-in)" at bounding box center [604, 266] width 190 height 24
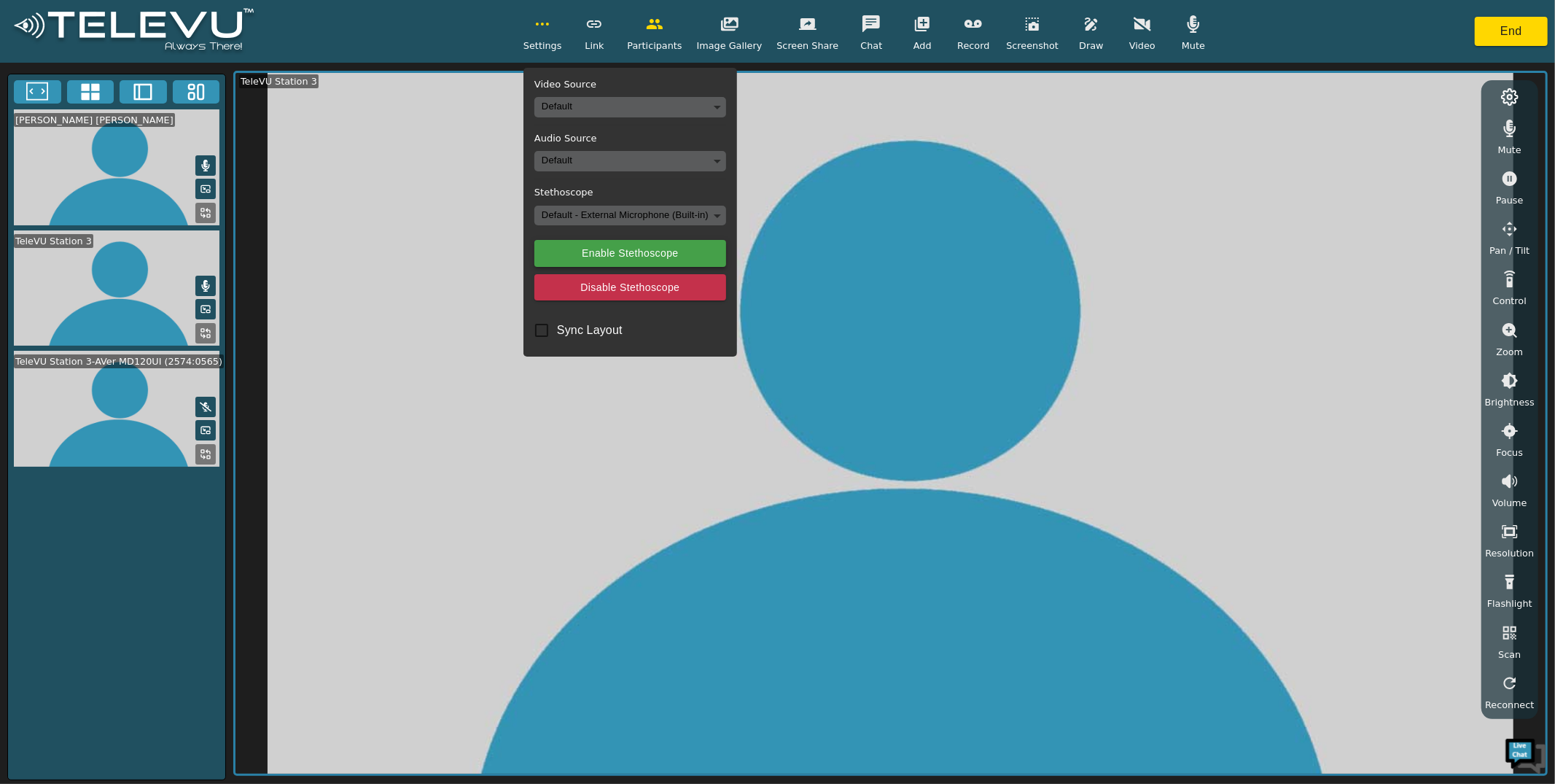
click at [684, 244] on button "Enable Stethoscope" at bounding box center [631, 253] width 192 height 27
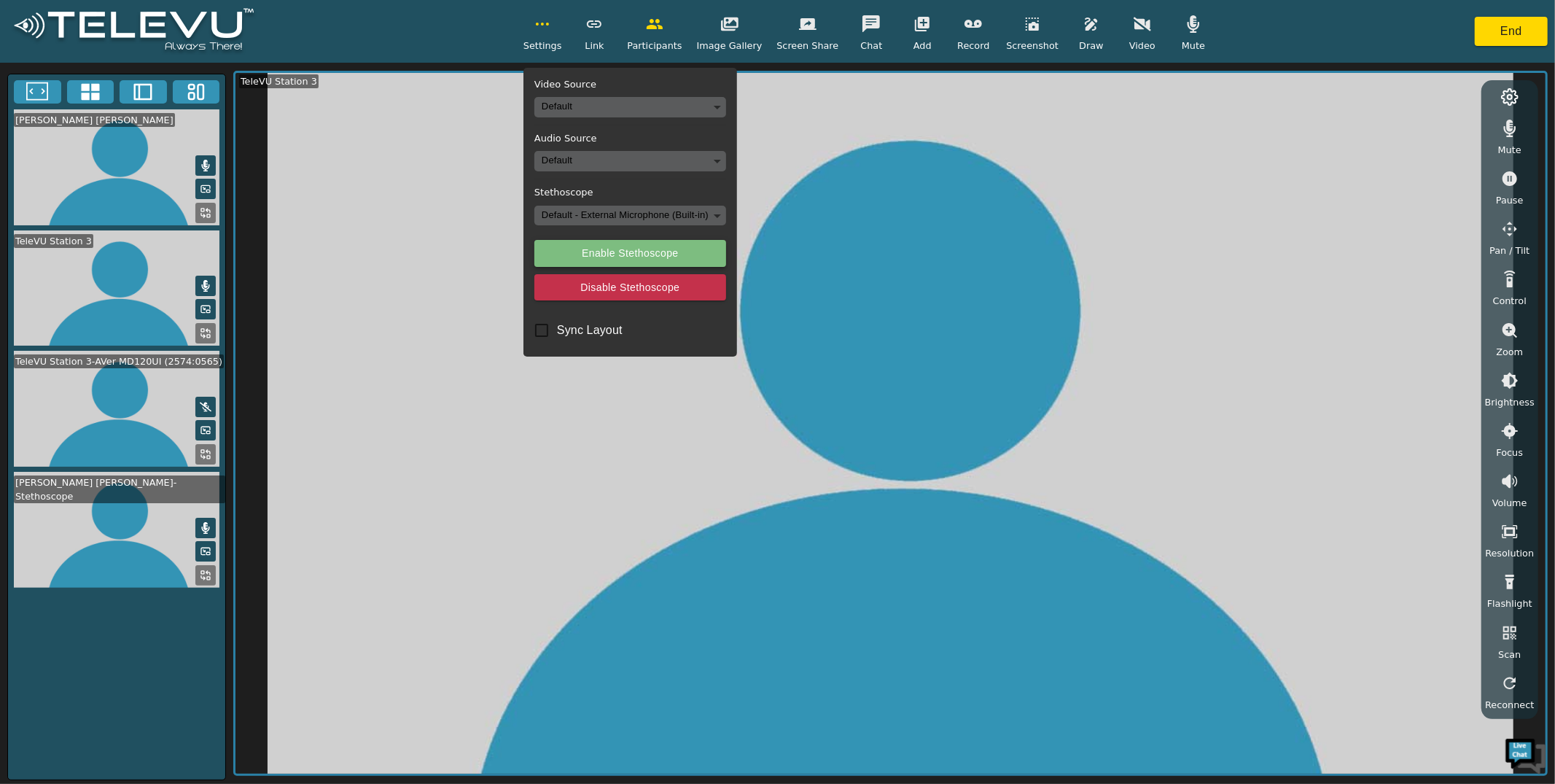
click at [675, 242] on button "Enable Stethoscope" at bounding box center [631, 253] width 192 height 27
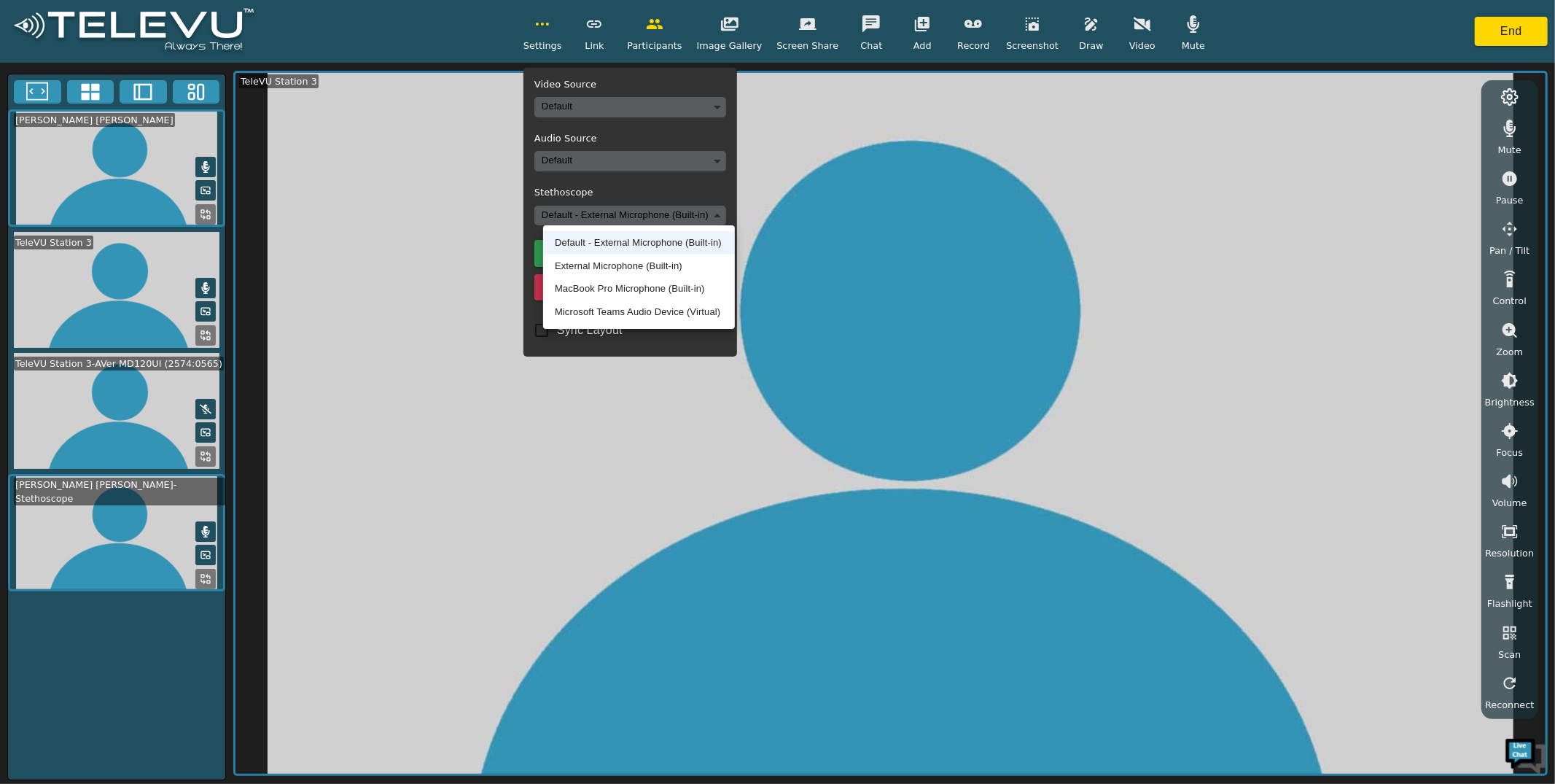
click at [673, 216] on body "Settings Video Source Default Audio Source Default Stethoscope Default - Extern…" at bounding box center [777, 392] width 1555 height 784
click at [673, 216] on div at bounding box center [777, 392] width 1555 height 784
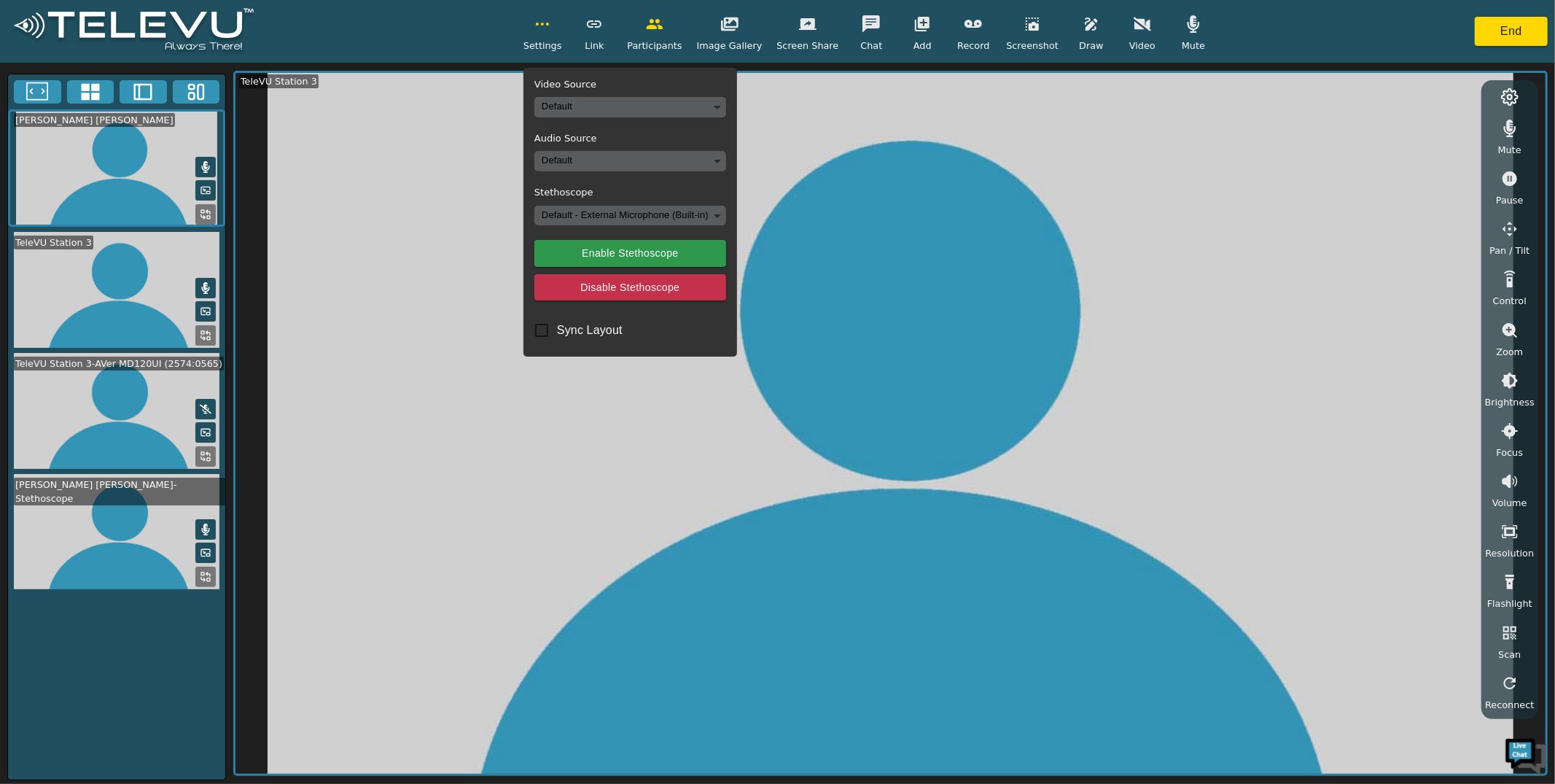
drag, startPoint x: 1164, startPoint y: 515, endPoint x: 1155, endPoint y: 464, distance: 51.8
click at [1165, 513] on video at bounding box center [890, 424] width 1310 height 701
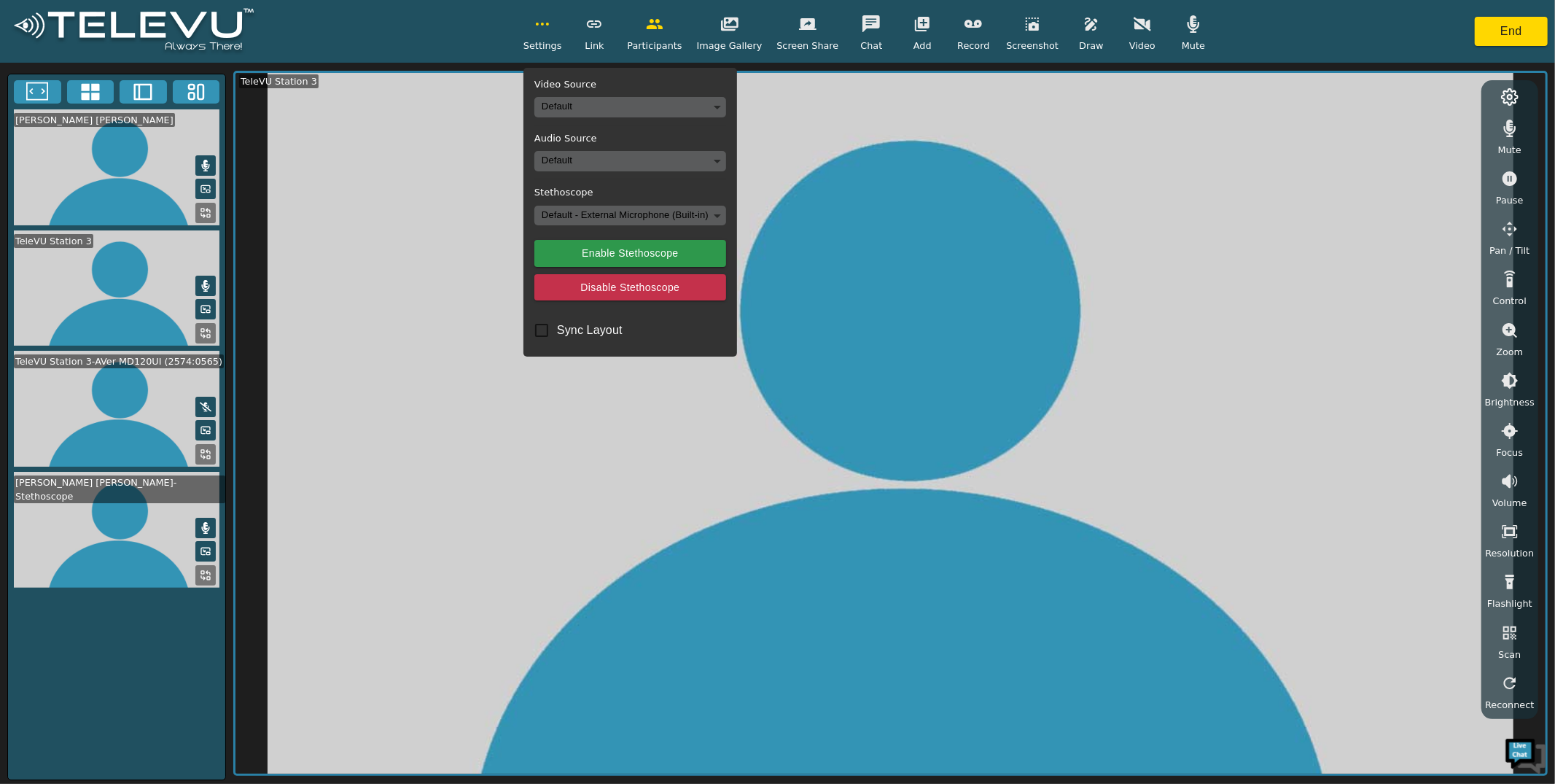
click at [674, 216] on body "Settings Video Source Default Audio Source Default Stethoscope Default - Extern…" at bounding box center [777, 392] width 1555 height 784
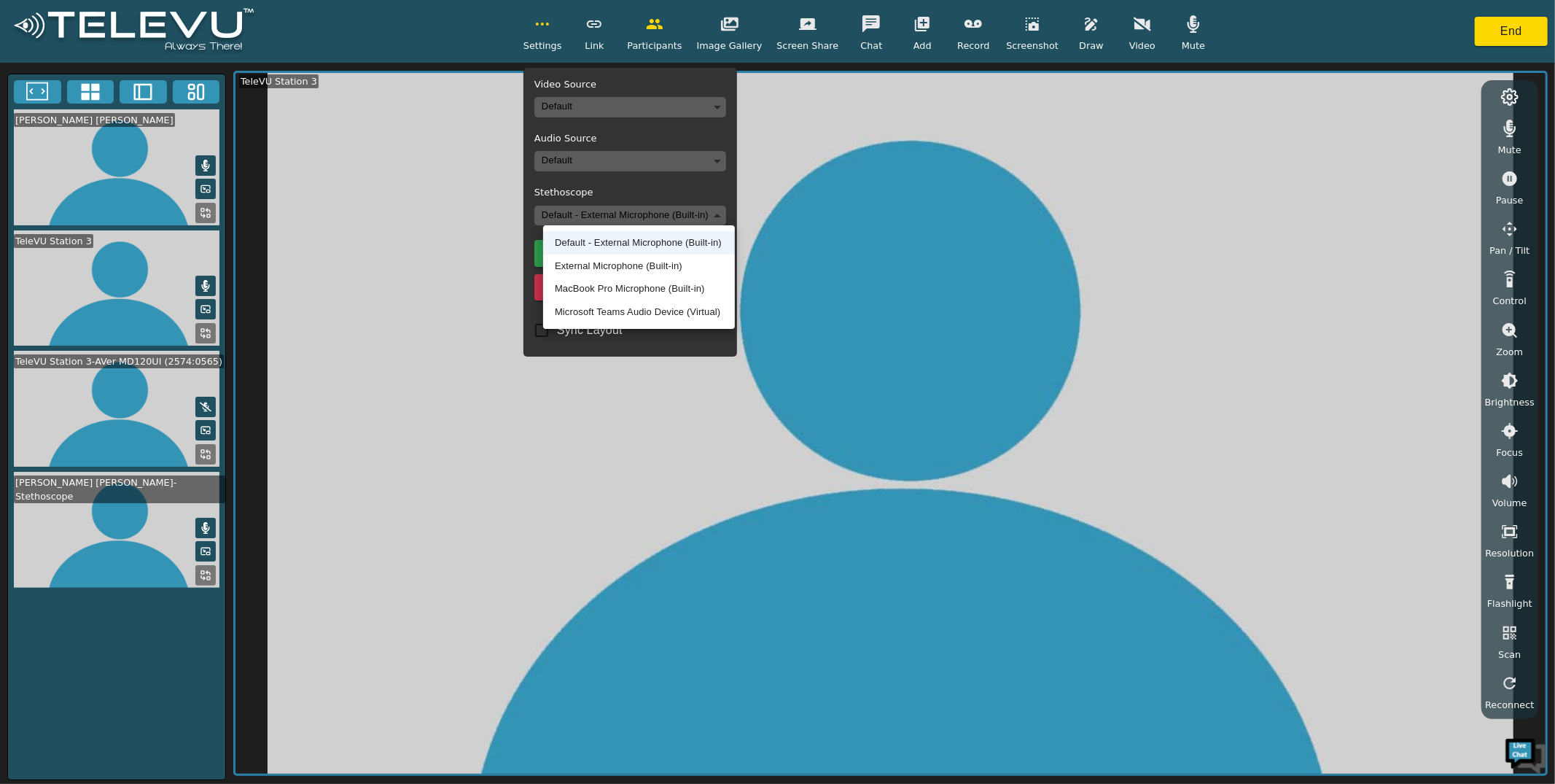
click at [656, 215] on div at bounding box center [777, 392] width 1555 height 784
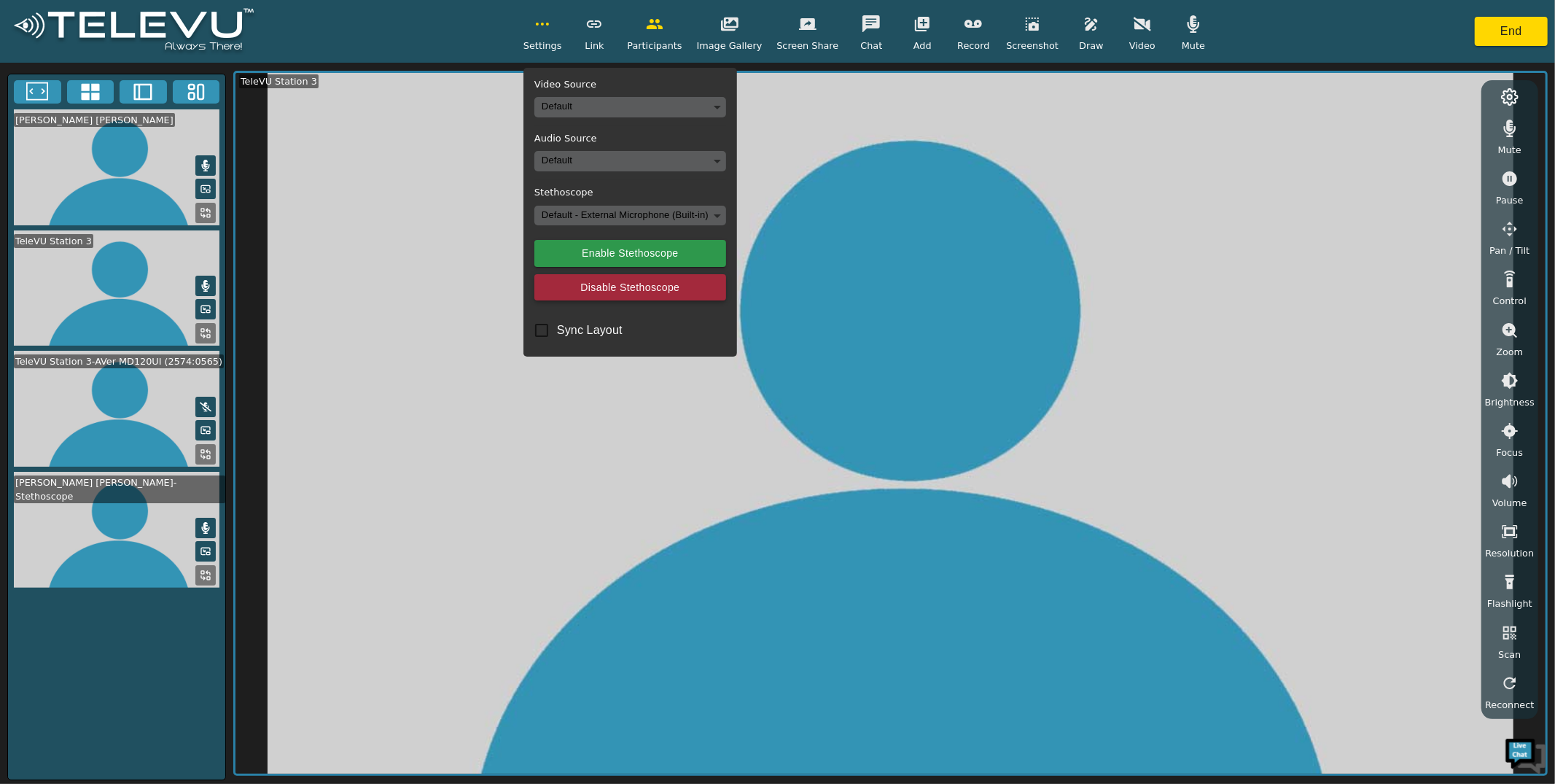
click at [649, 287] on button "Disable Stethoscope" at bounding box center [631, 287] width 192 height 27
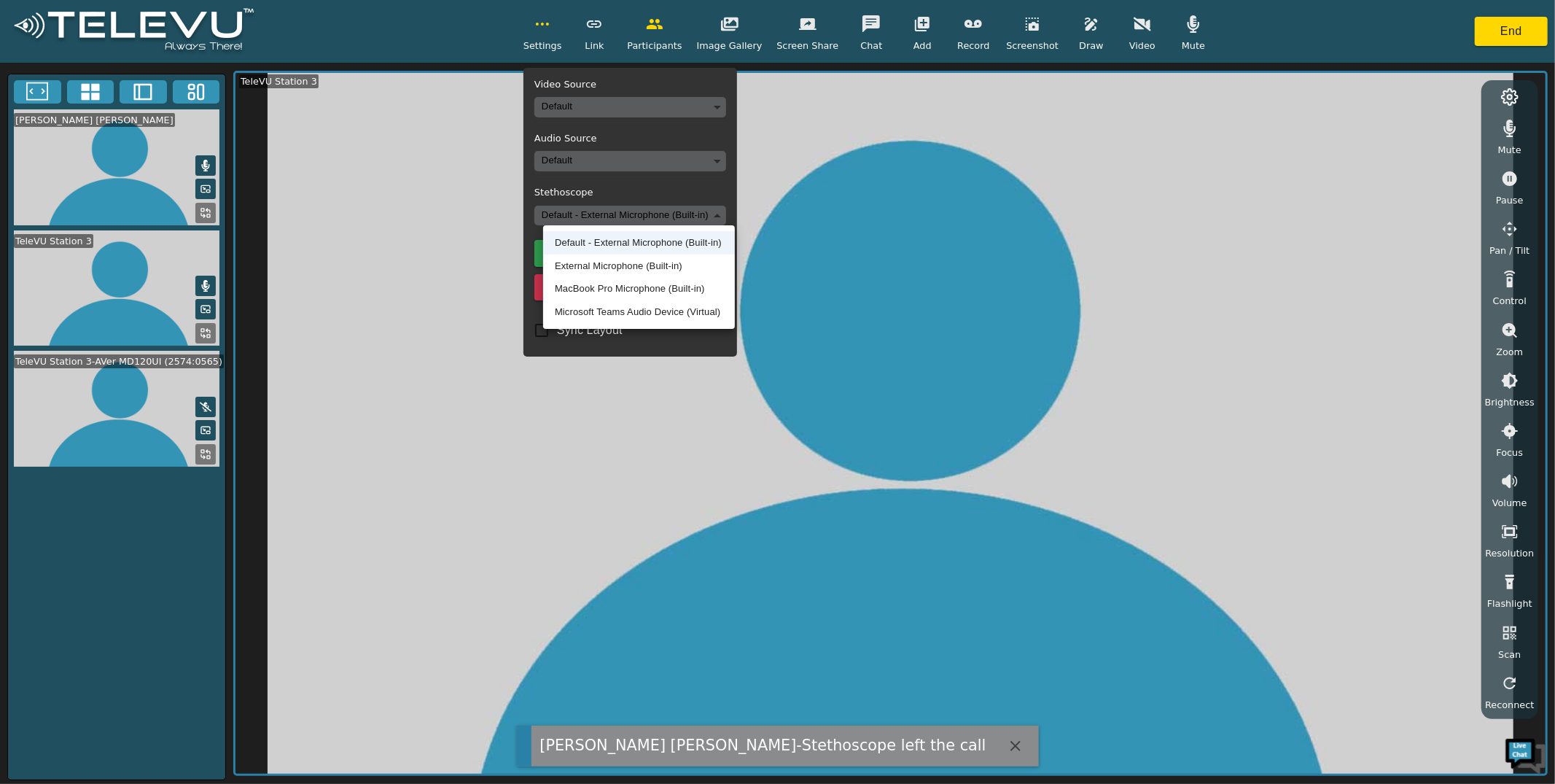
click at [651, 222] on body "[PERSON_NAME] [PERSON_NAME]-Stethoscope left the call Settings Video Source Def…" at bounding box center [777, 392] width 1555 height 784
click at [646, 262] on li "External Microphone (Built-in)" at bounding box center [639, 266] width 192 height 24
type input "b35ef5f9f3b0080895b51c1ef5dc501c64342d9ee567848abede9cb8352eea43"
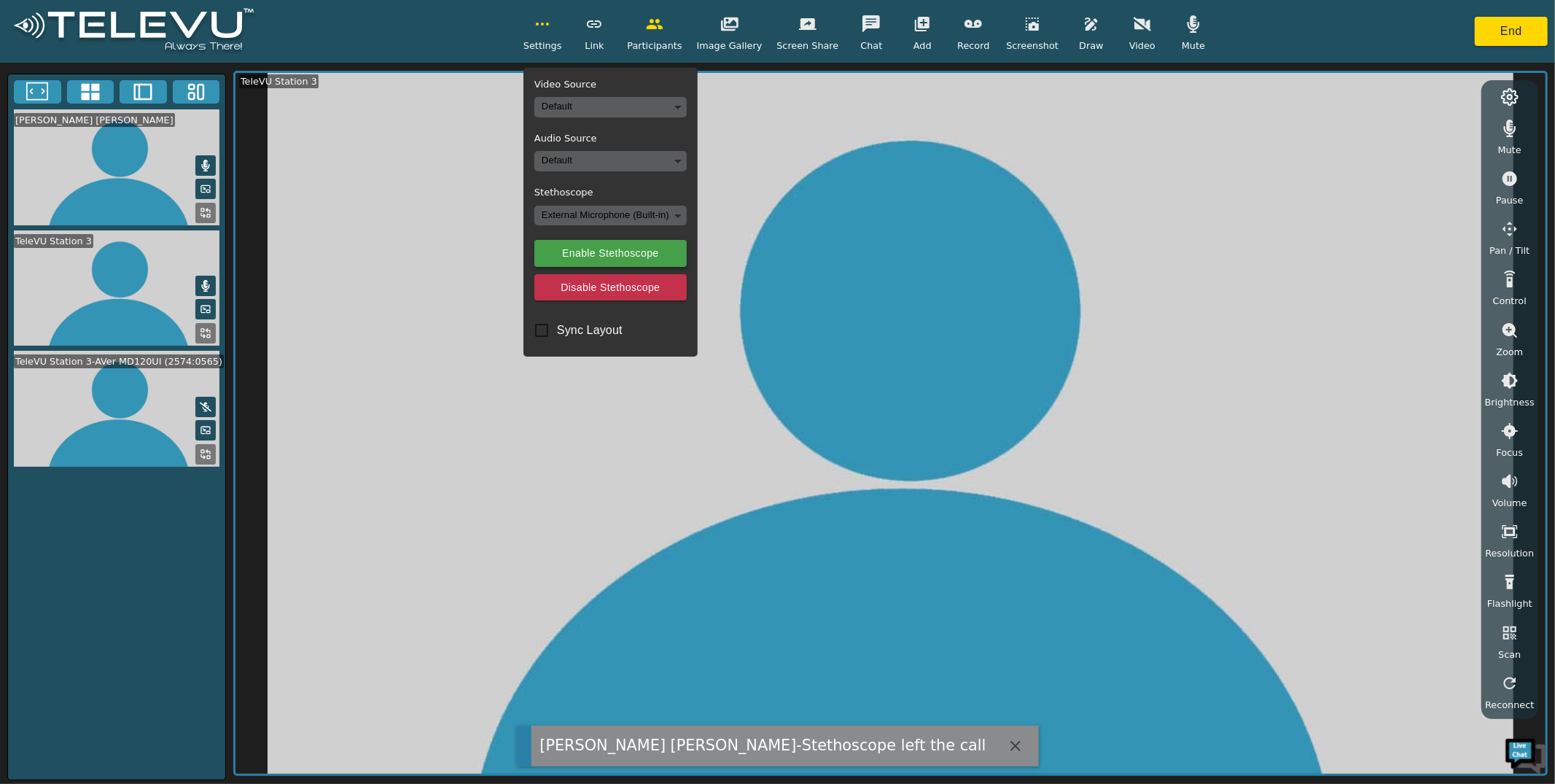
click at [651, 257] on button "Enable Stethoscope" at bounding box center [610, 253] width 153 height 27
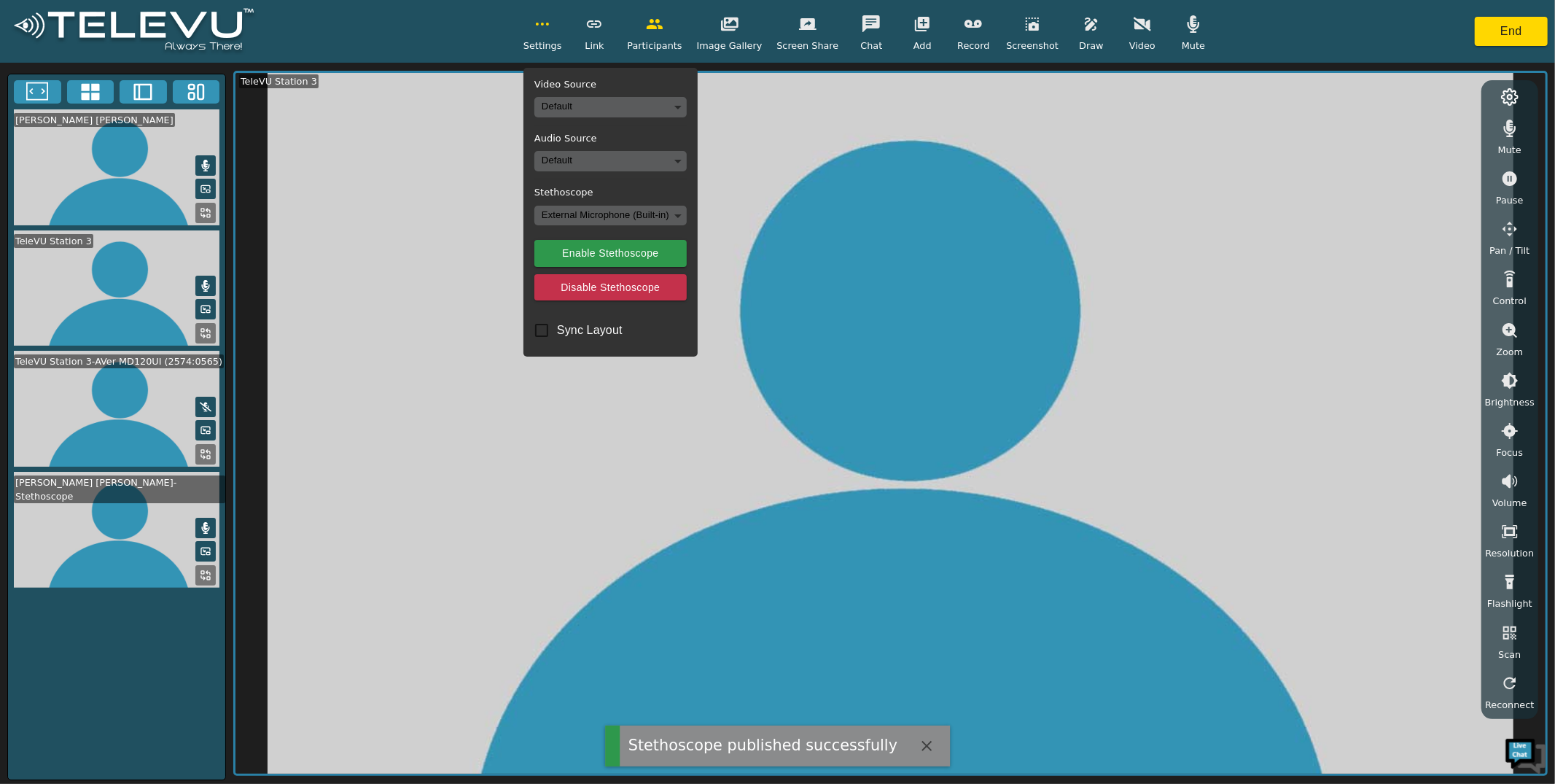
click at [90, 522] on video at bounding box center [116, 529] width 217 height 116
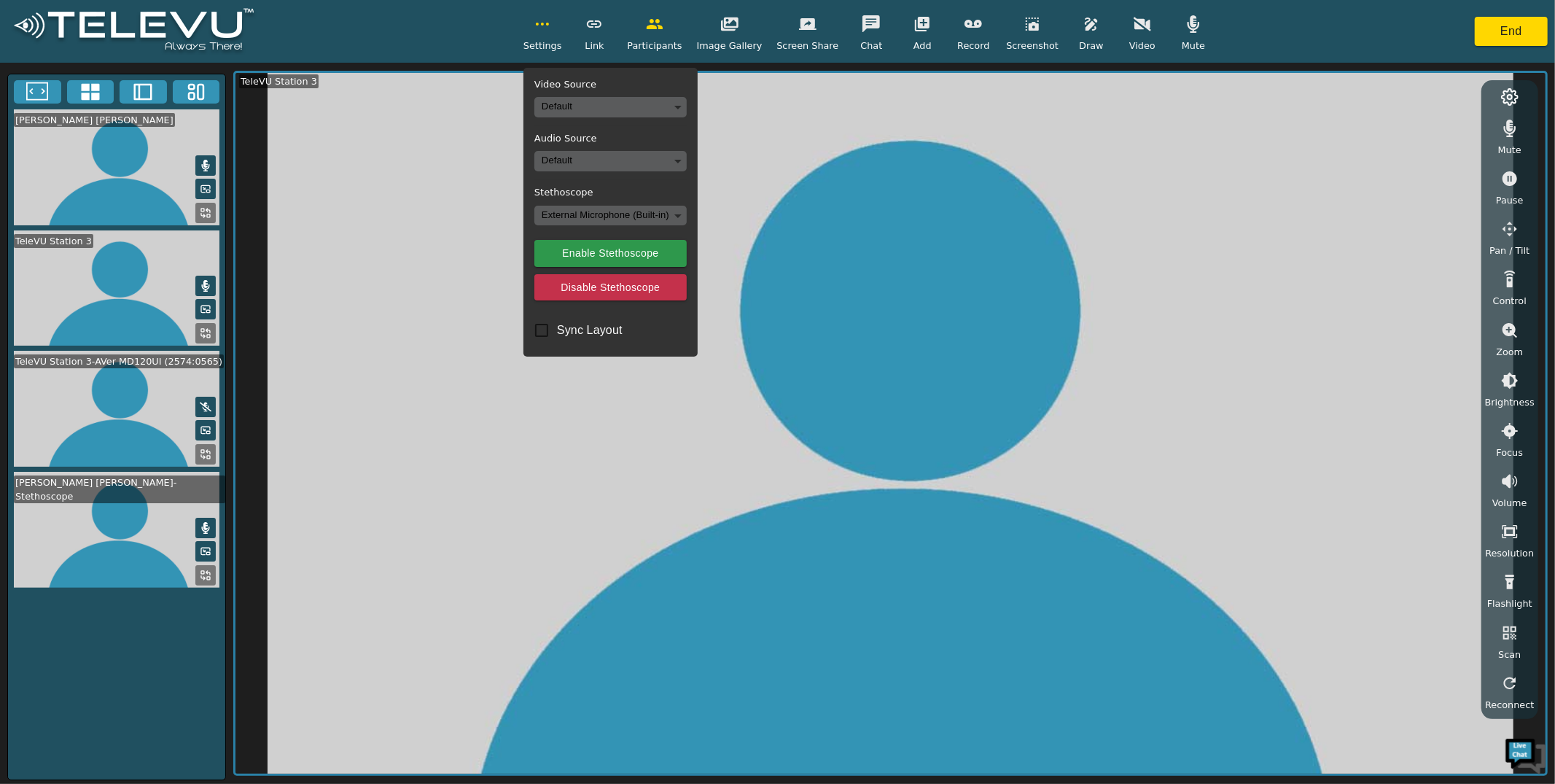
click at [611, 203] on div "Video Source Default Audio Source Default Stethoscope External Microphone (Buil…" at bounding box center [610, 213] width 174 height 290
click at [615, 207] on body "Settings Video Source Default Audio Source Default Stethoscope External Microph…" at bounding box center [777, 392] width 1555 height 784
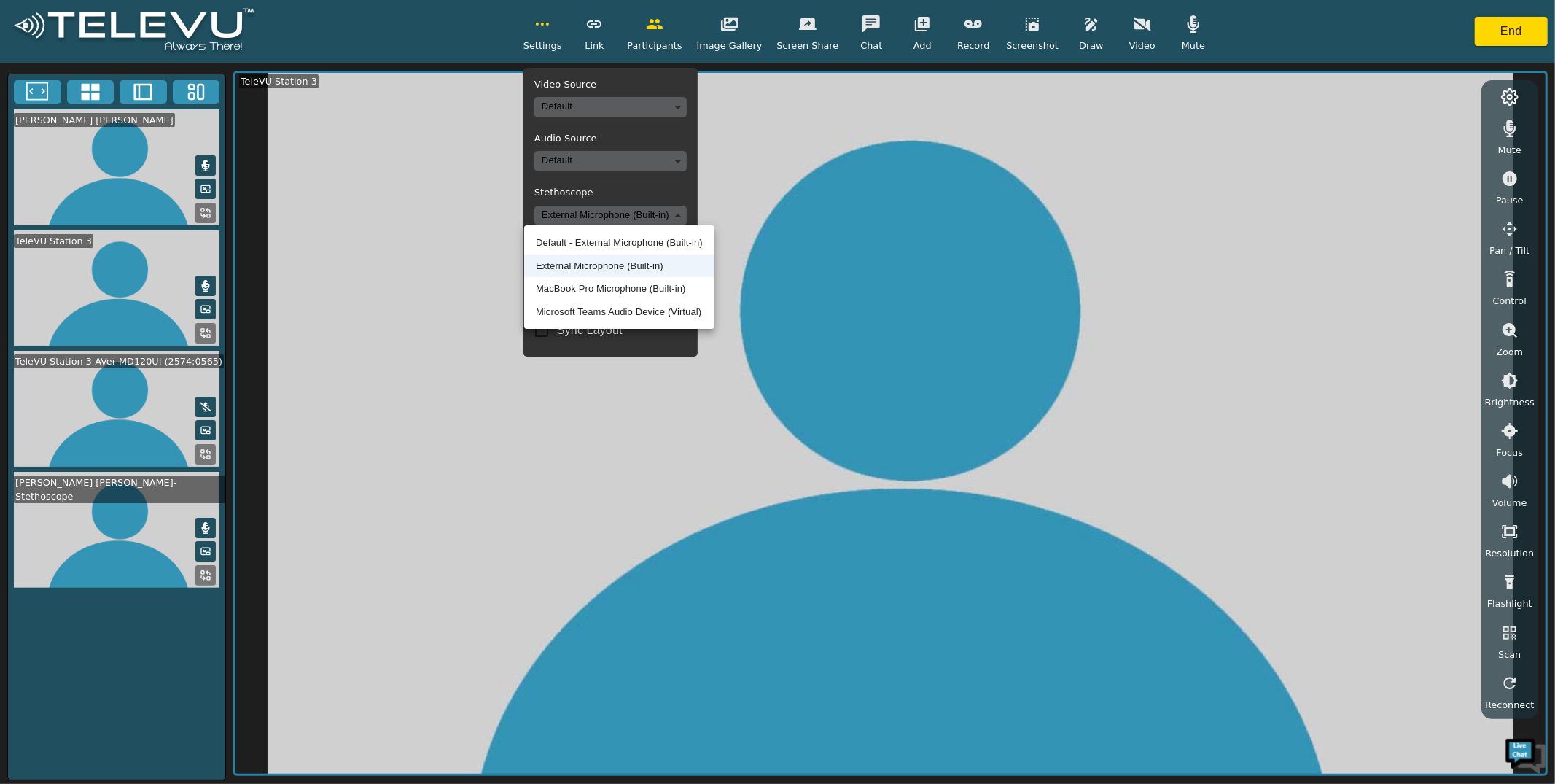
click at [624, 183] on div at bounding box center [777, 392] width 1555 height 784
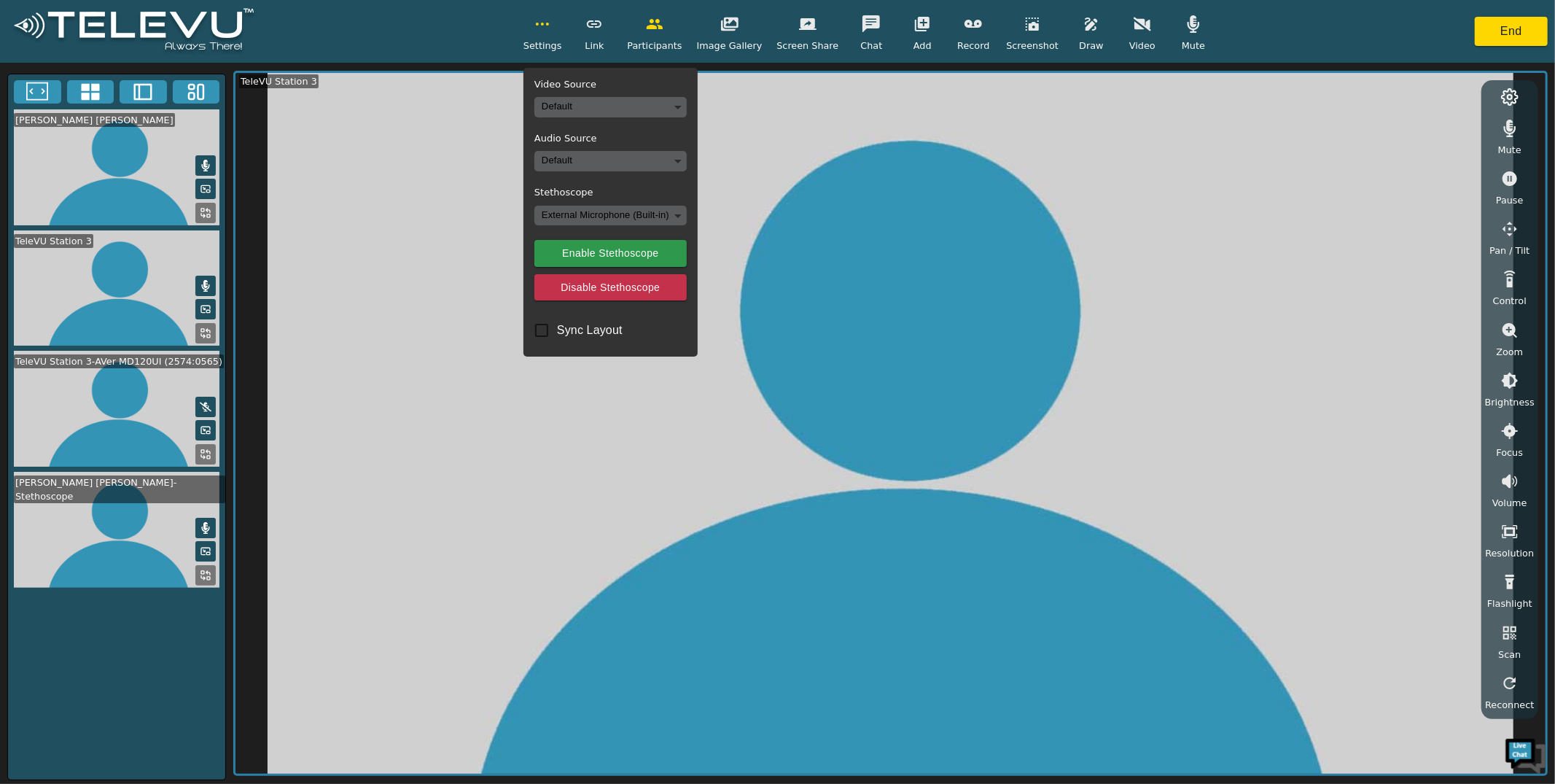
click at [616, 167] on body "Settings Video Source Default Audio Source Default Stethoscope External Microph…" at bounding box center [777, 392] width 1555 height 784
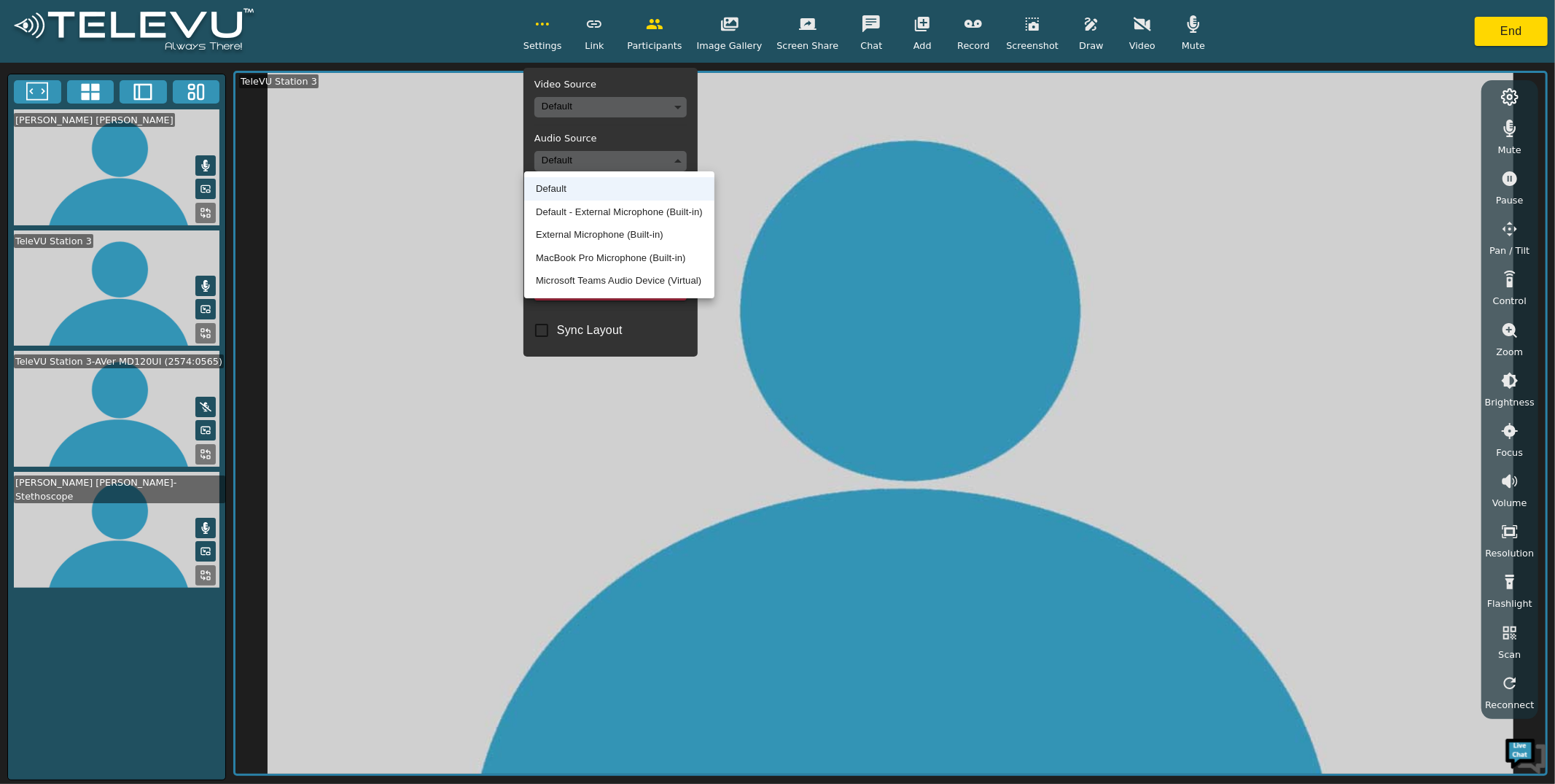
click at [616, 167] on div at bounding box center [777, 392] width 1555 height 784
click at [616, 167] on body "Settings Video Source Default Audio Source Default Stethoscope External Microph…" at bounding box center [777, 392] width 1555 height 784
click at [622, 147] on div at bounding box center [777, 392] width 1555 height 784
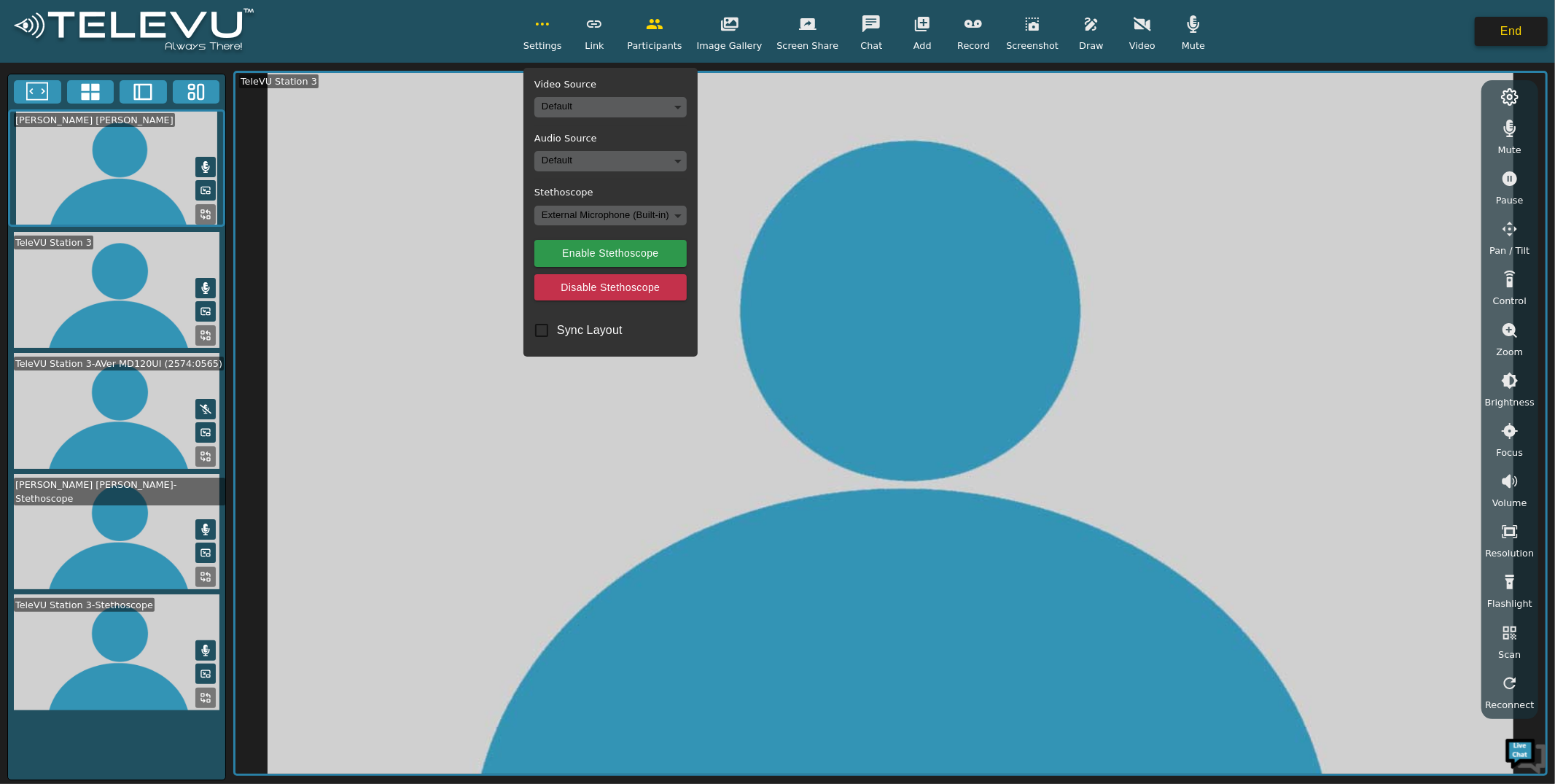
click at [1198, 24] on button "End" at bounding box center [1511, 31] width 73 height 29
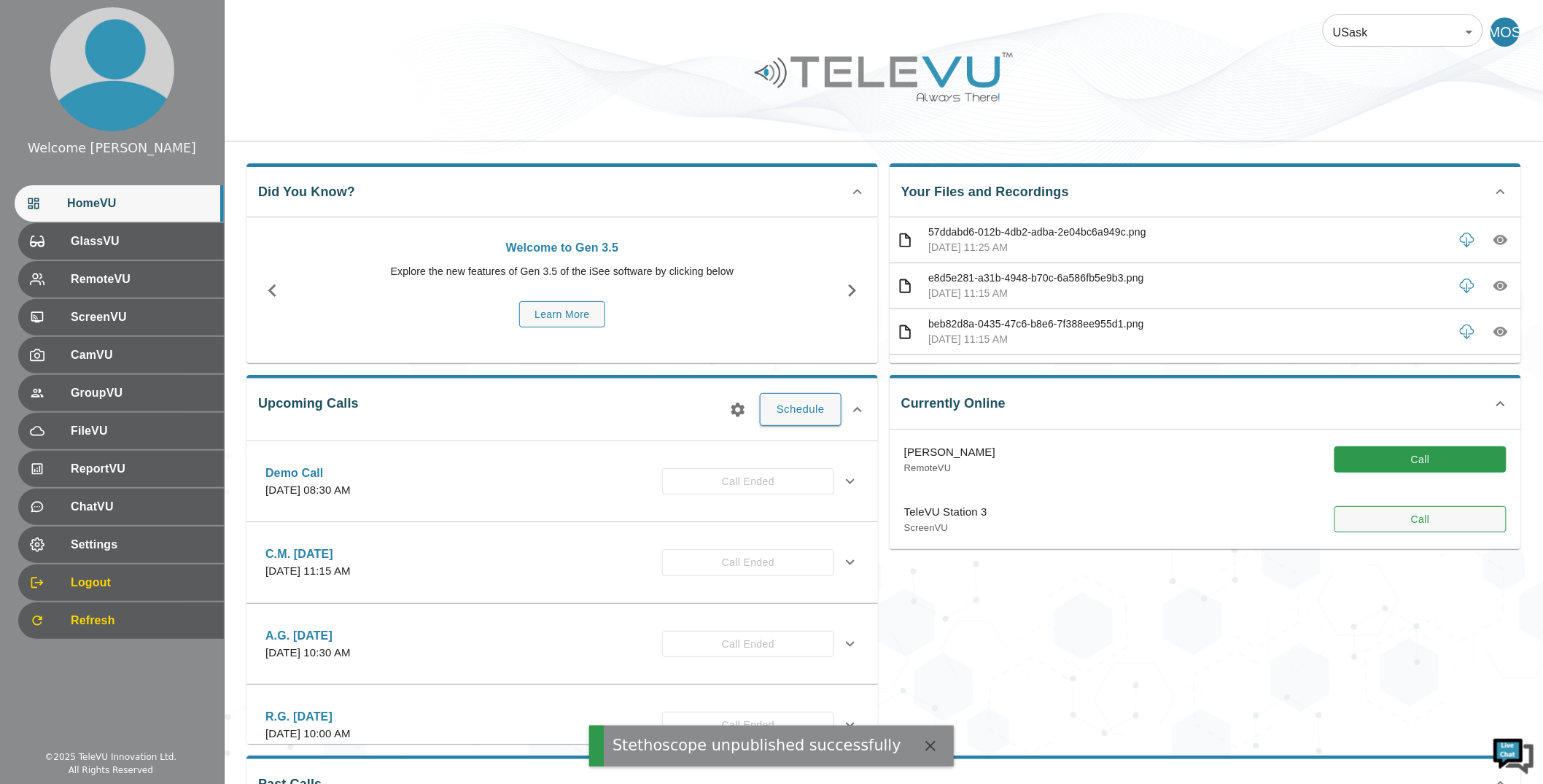
click at [1198, 507] on button "Call" at bounding box center [1420, 519] width 172 height 27
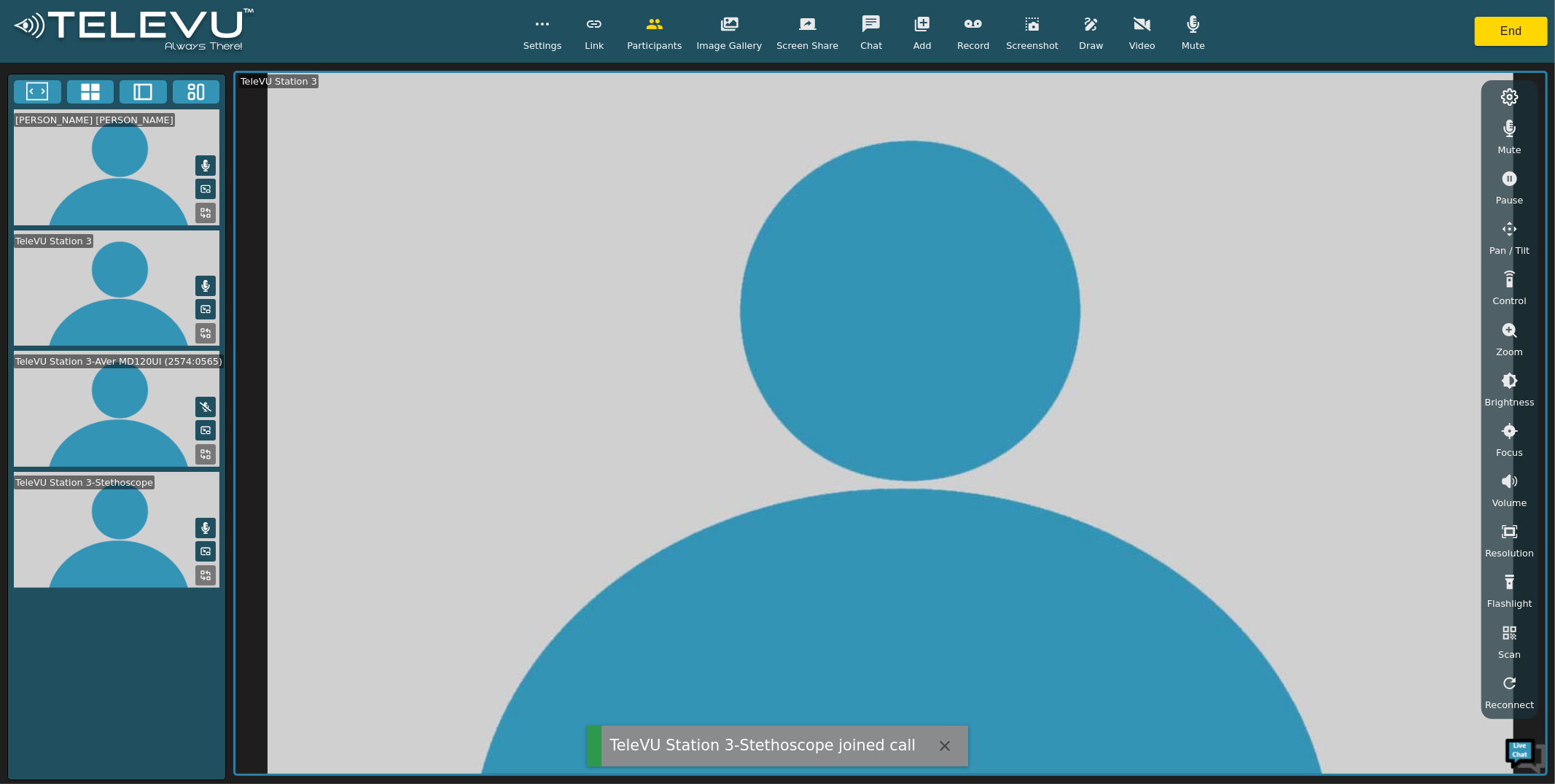
click at [557, 44] on span "Settings" at bounding box center [542, 45] width 38 height 14
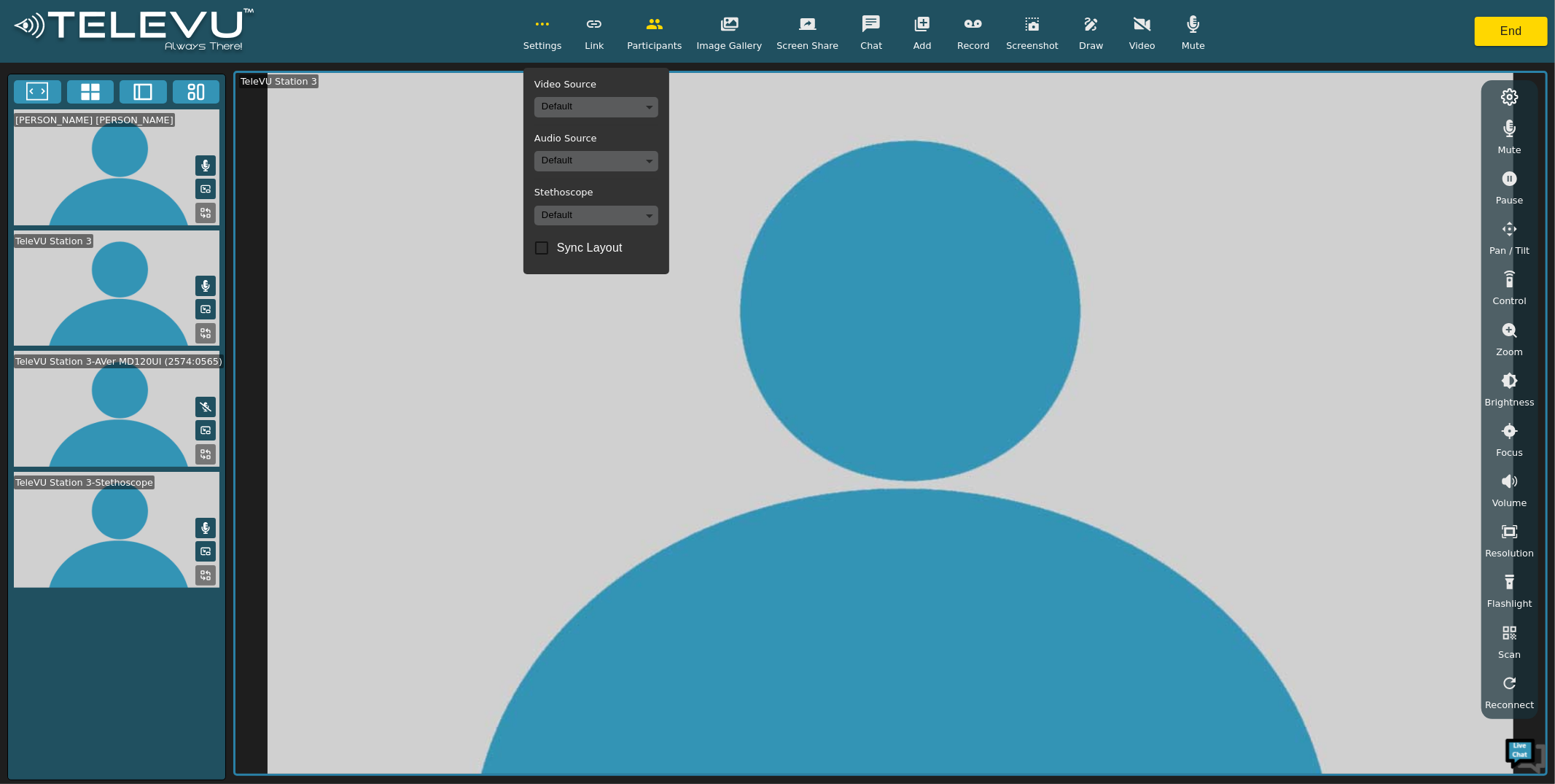
click at [87, 535] on video at bounding box center [116, 529] width 217 height 116
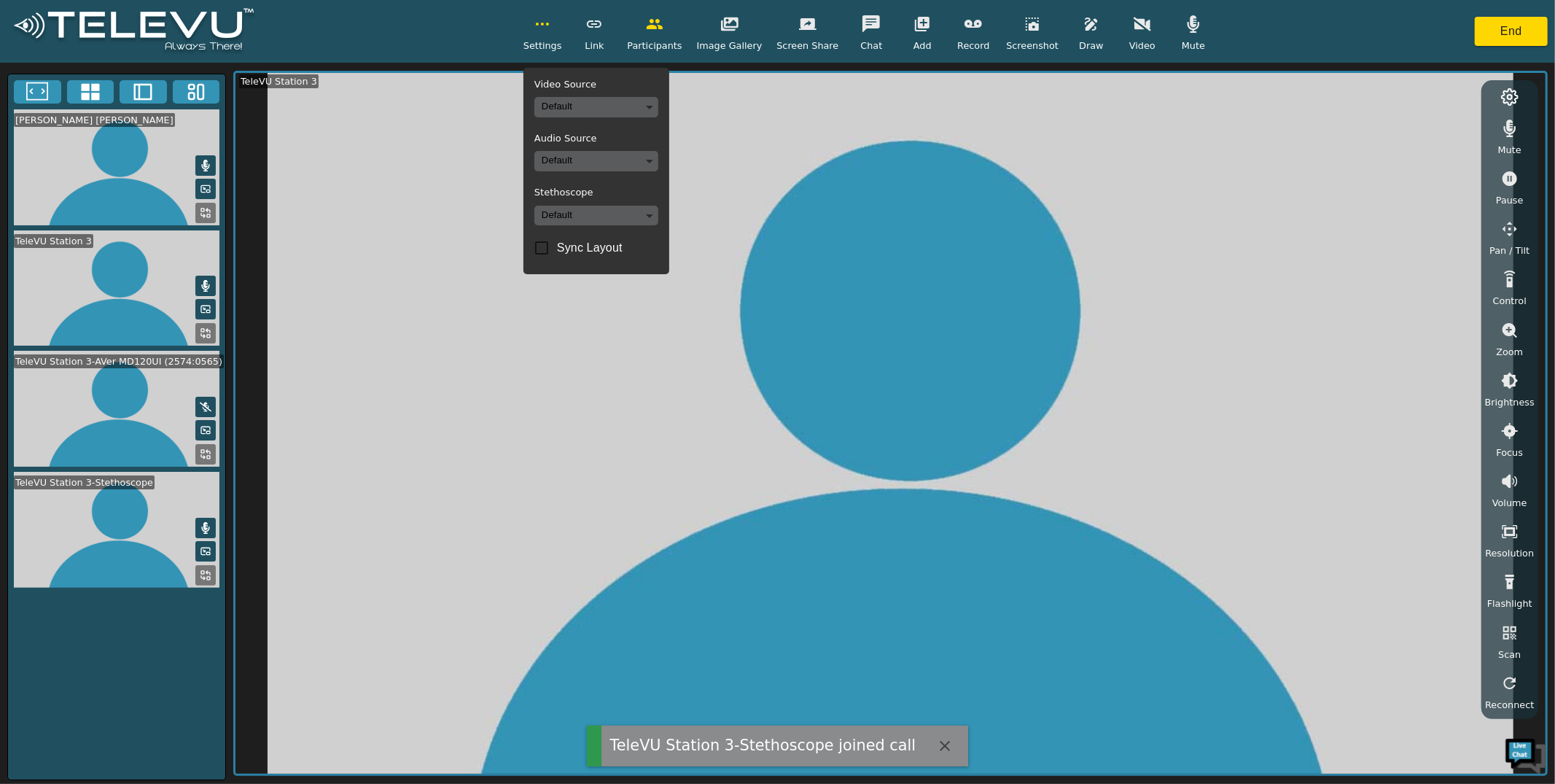
click at [1198, 152] on video at bounding box center [890, 424] width 1310 height 701
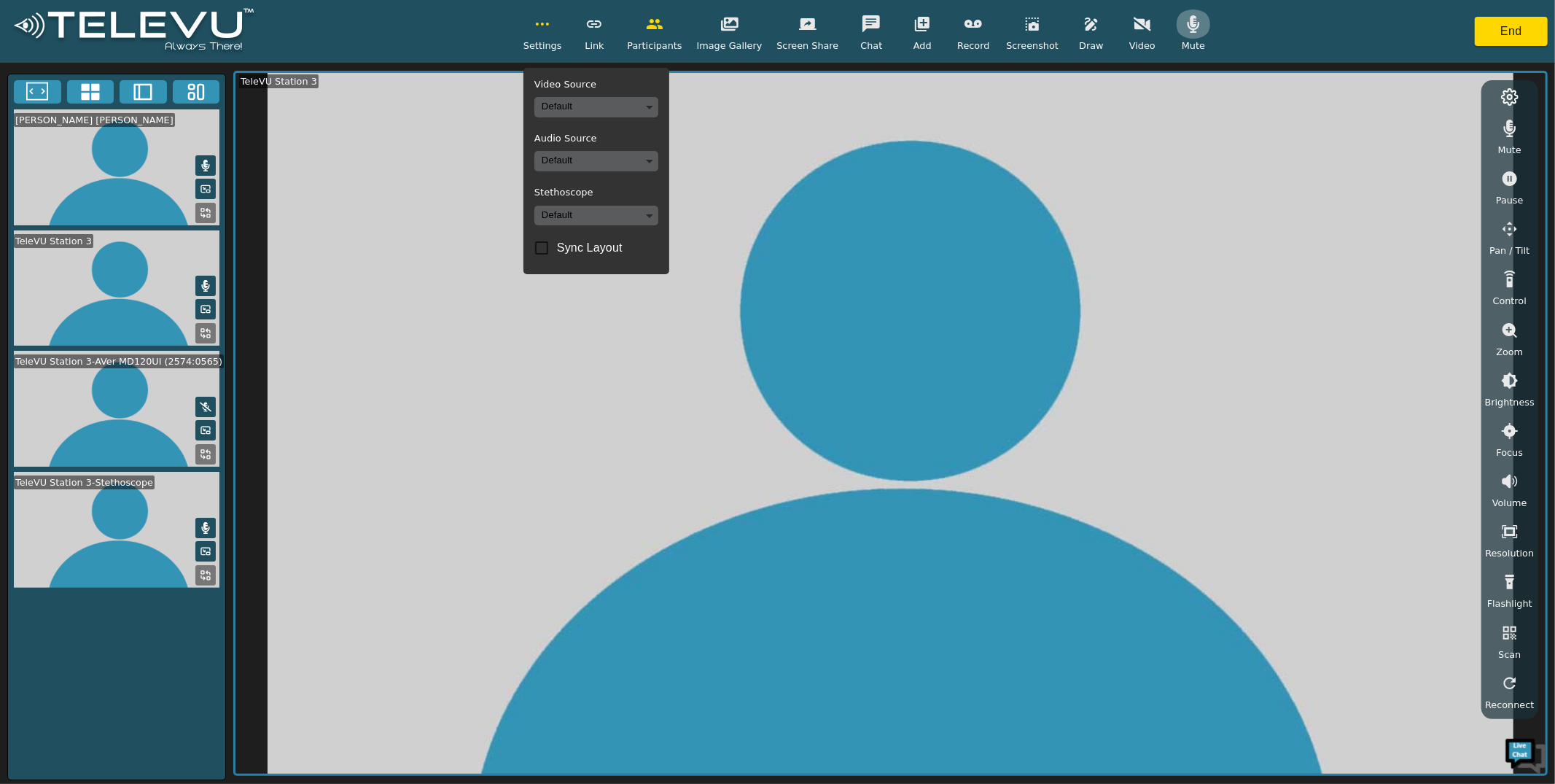
click at [1192, 29] on icon "button" at bounding box center [1193, 24] width 17 height 17
click at [1193, 29] on icon "button" at bounding box center [1193, 24] width 17 height 14
click at [535, 47] on span "Settings" at bounding box center [542, 45] width 38 height 14
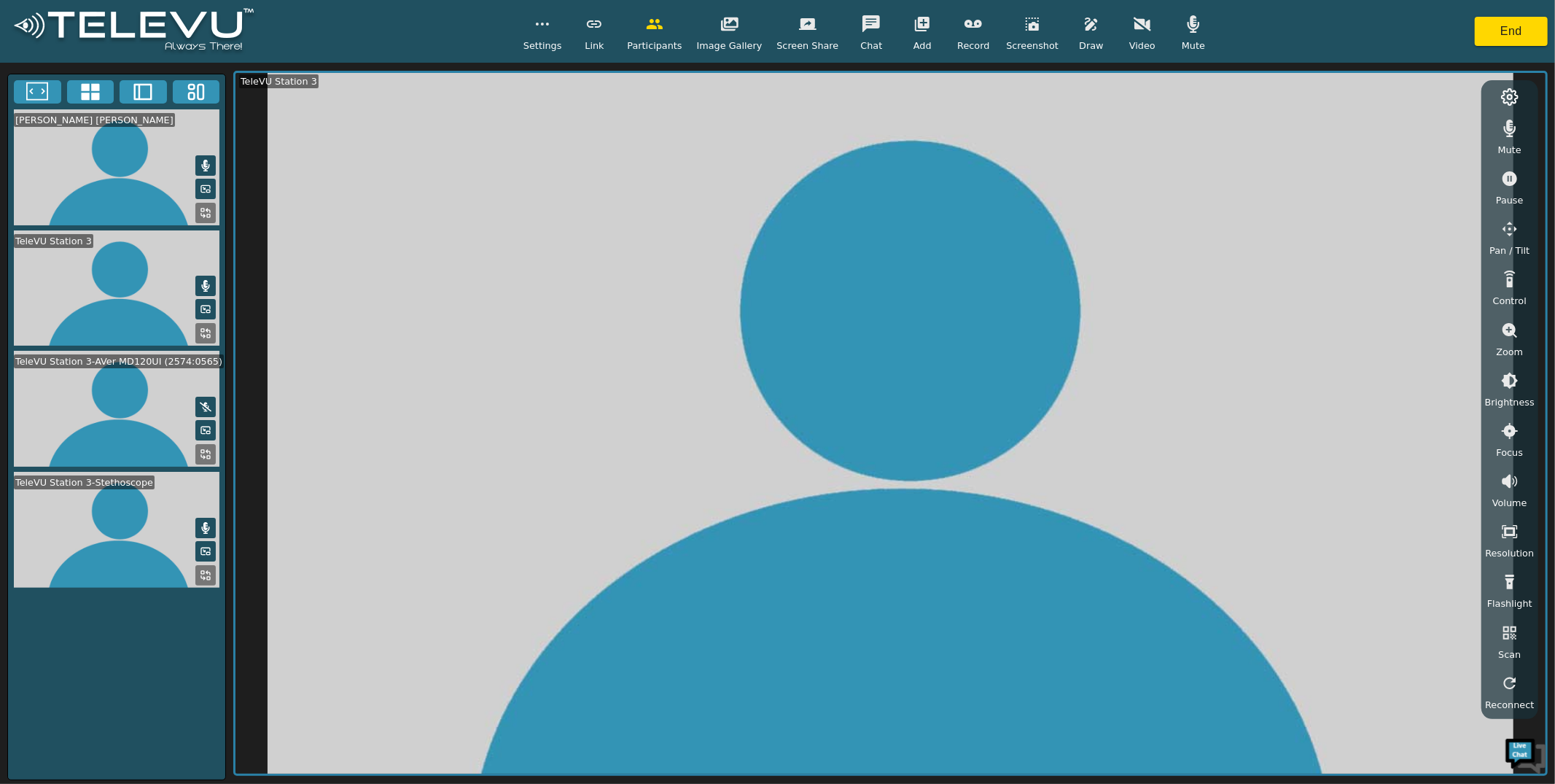
click at [200, 580] on button at bounding box center [205, 575] width 20 height 20
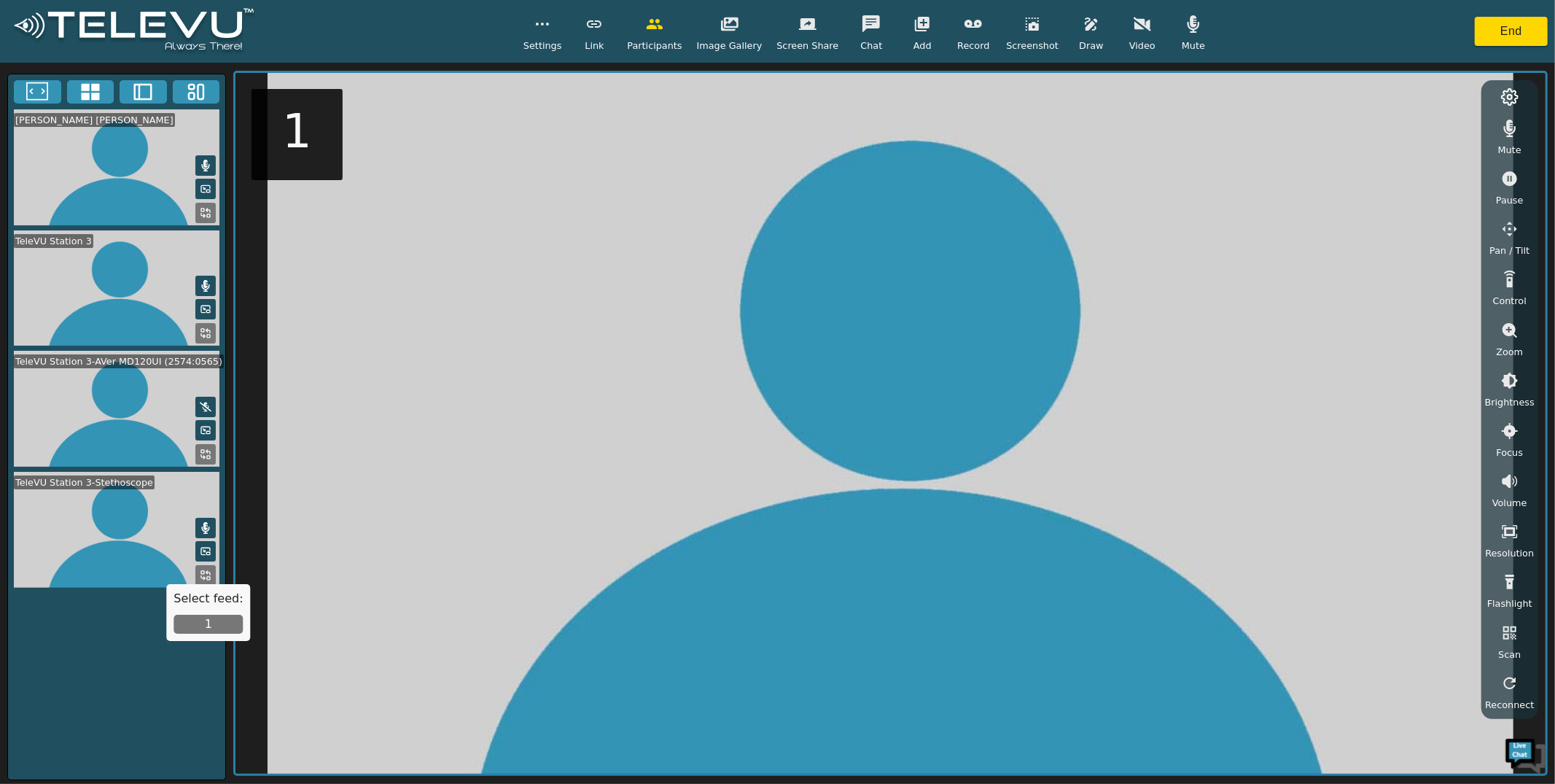
click at [204, 620] on button "1" at bounding box center [208, 624] width 69 height 19
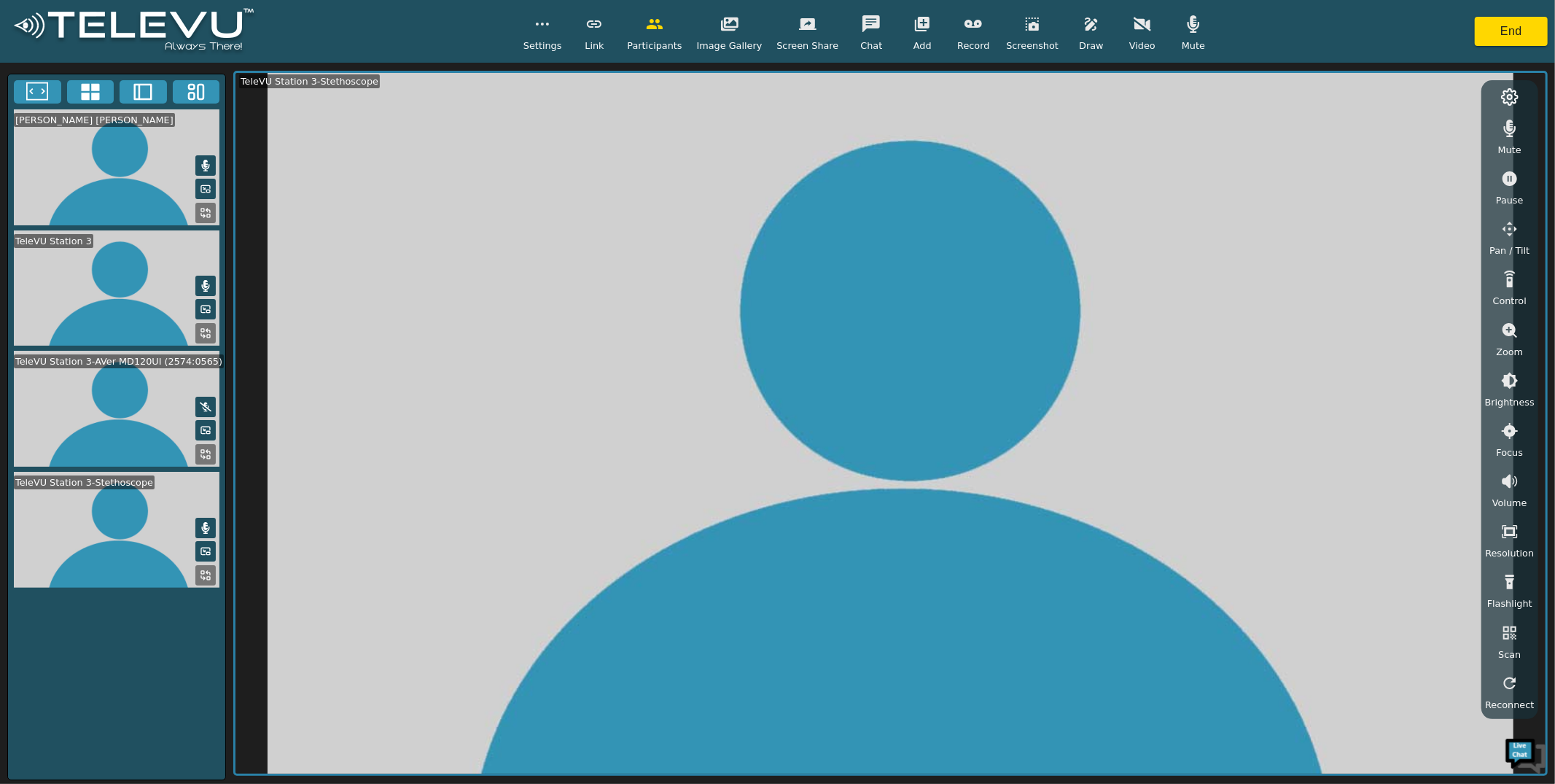
click at [1198, 37] on div "Mute" at bounding box center [1194, 31] width 37 height 43
click at [1197, 37] on div "Mute" at bounding box center [1194, 31] width 37 height 43
click at [1198, 126] on icon "button" at bounding box center [1510, 128] width 17 height 17
click at [1198, 127] on icon "button" at bounding box center [1510, 128] width 17 height 17
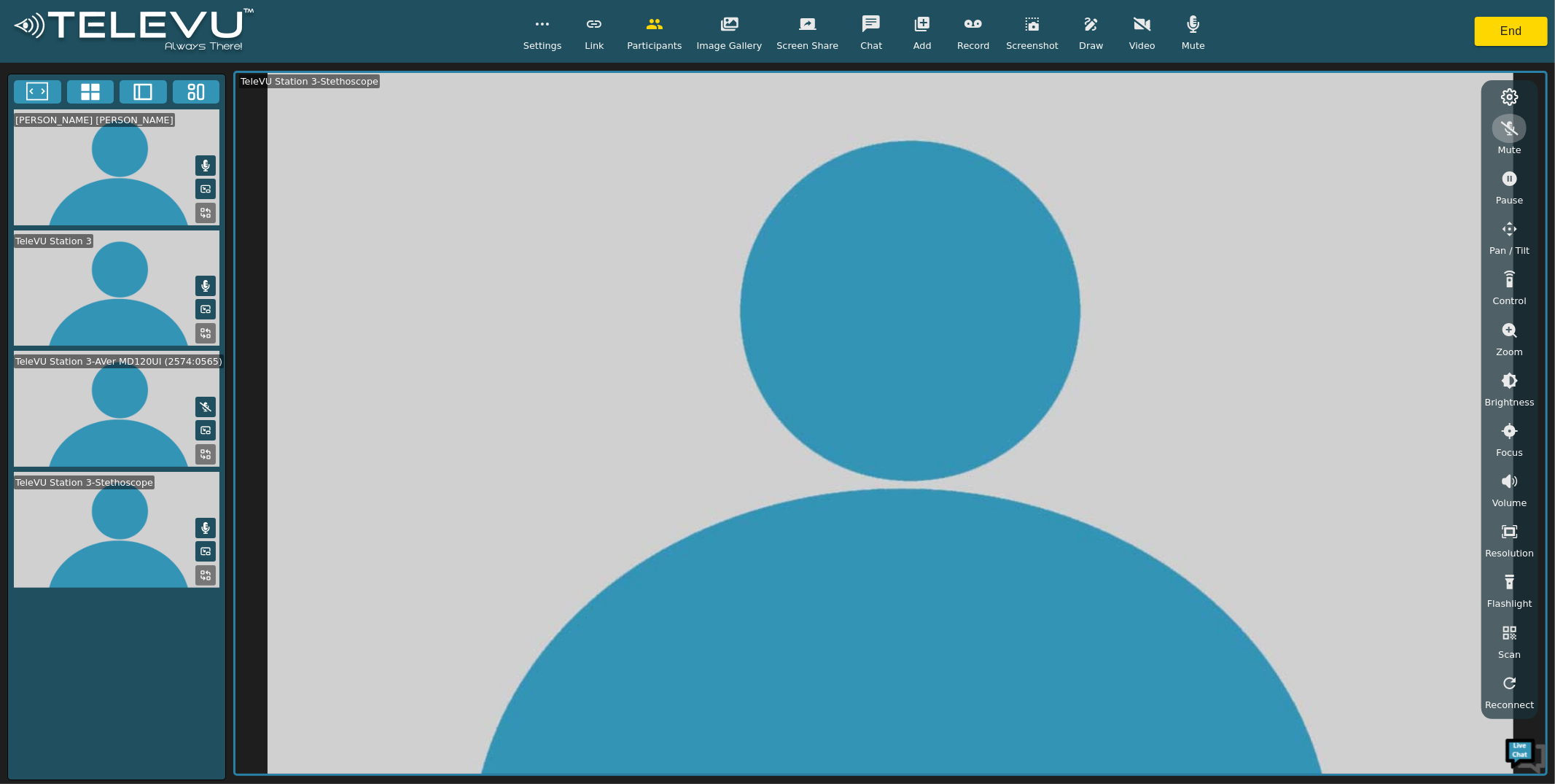
click at [1198, 127] on icon "button" at bounding box center [1510, 128] width 17 height 17
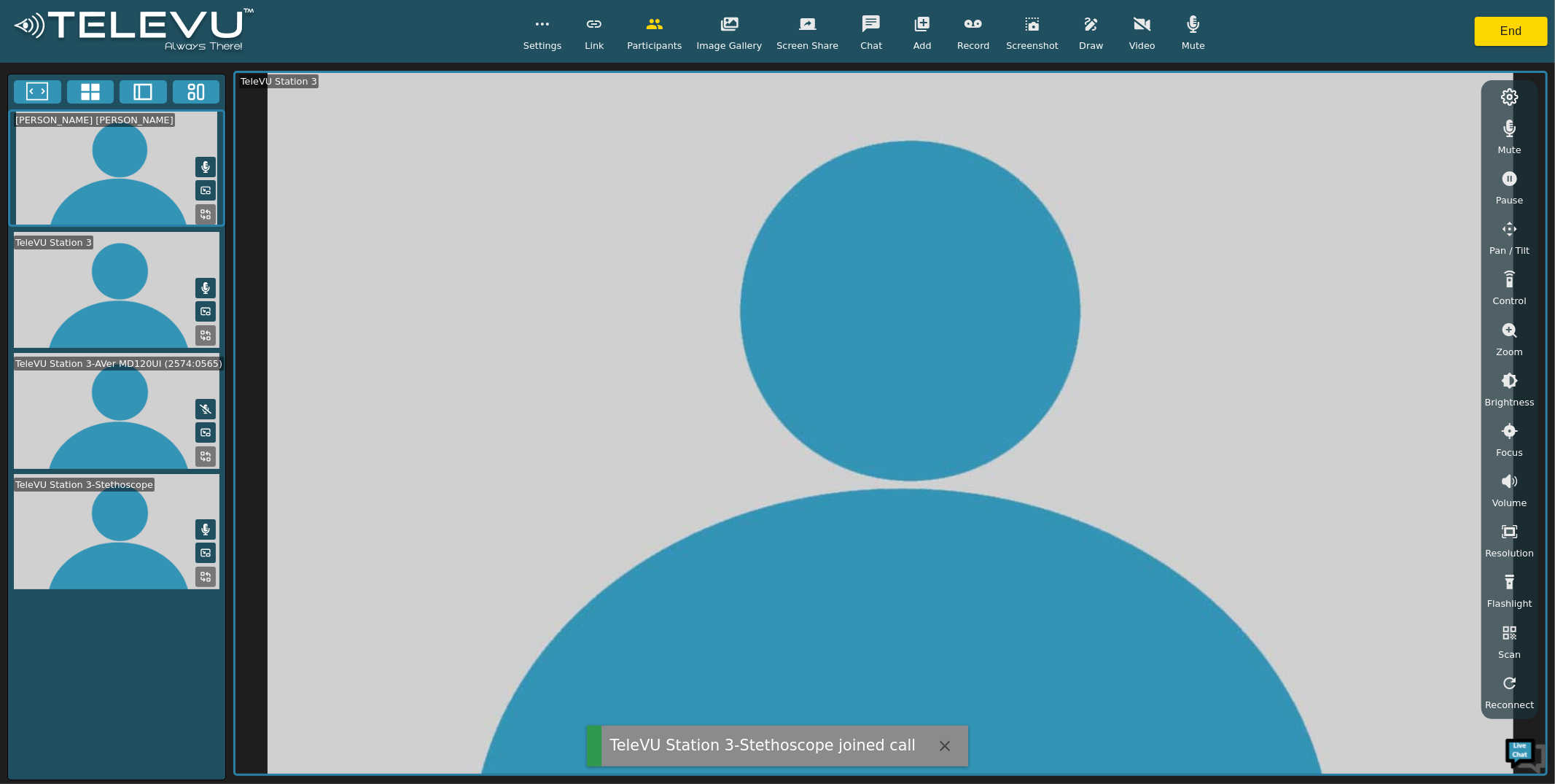
click at [549, 36] on button "button" at bounding box center [542, 24] width 37 height 29
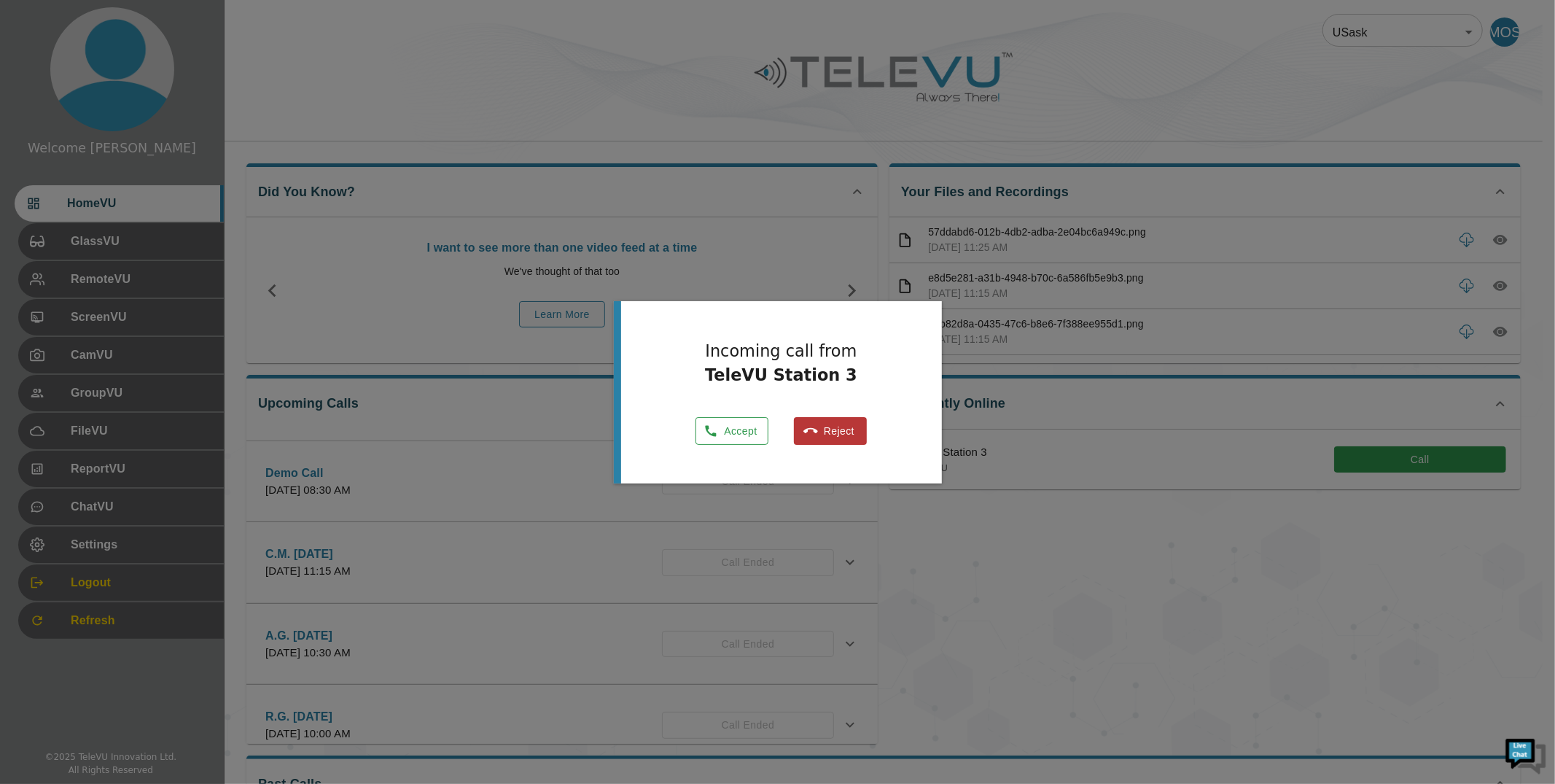
click at [760, 440] on button "Accept" at bounding box center [732, 431] width 73 height 29
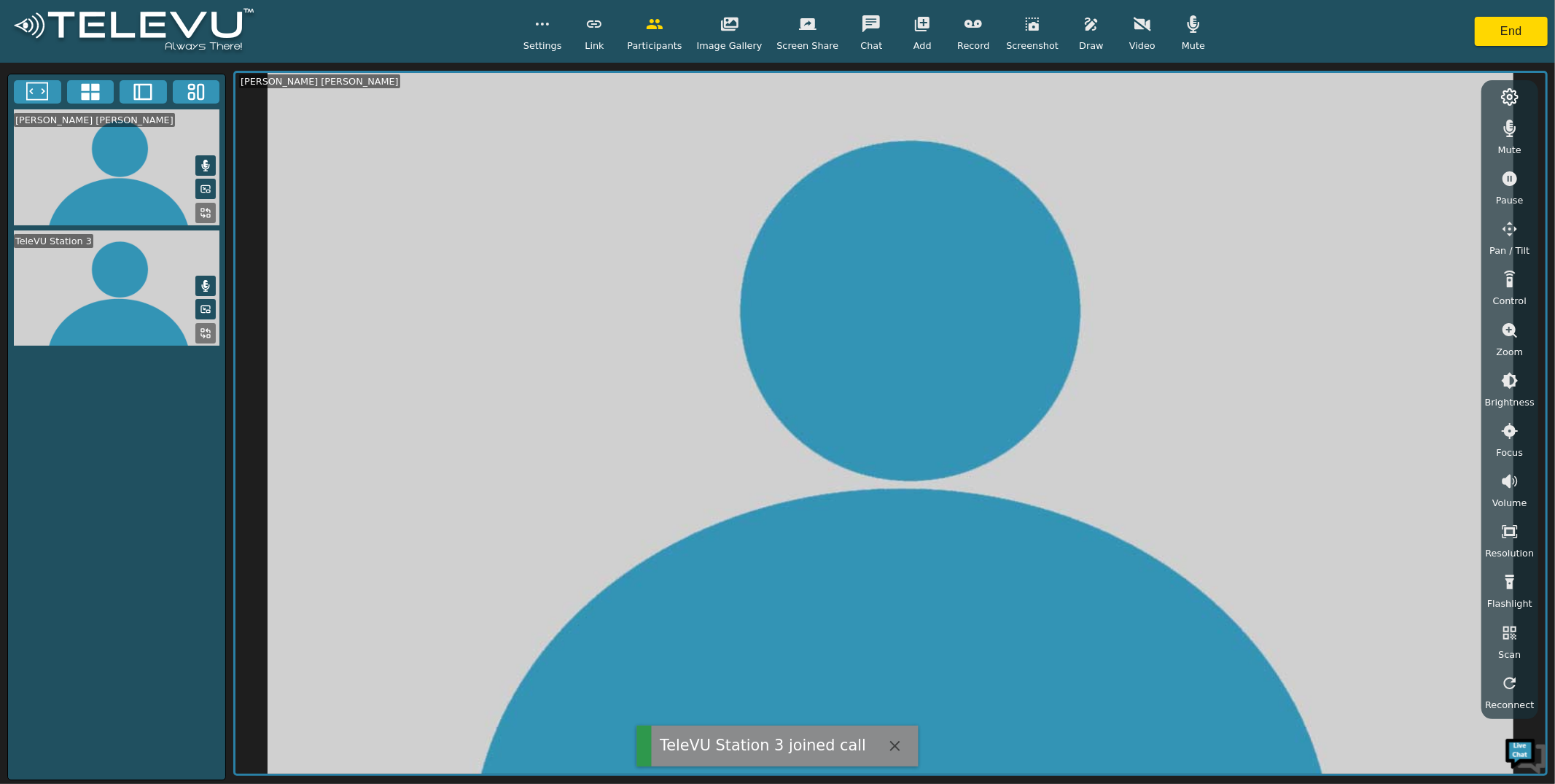
click at [1197, 44] on div "Mute" at bounding box center [1194, 31] width 37 height 43
